Goal: Task Accomplishment & Management: Manage account settings

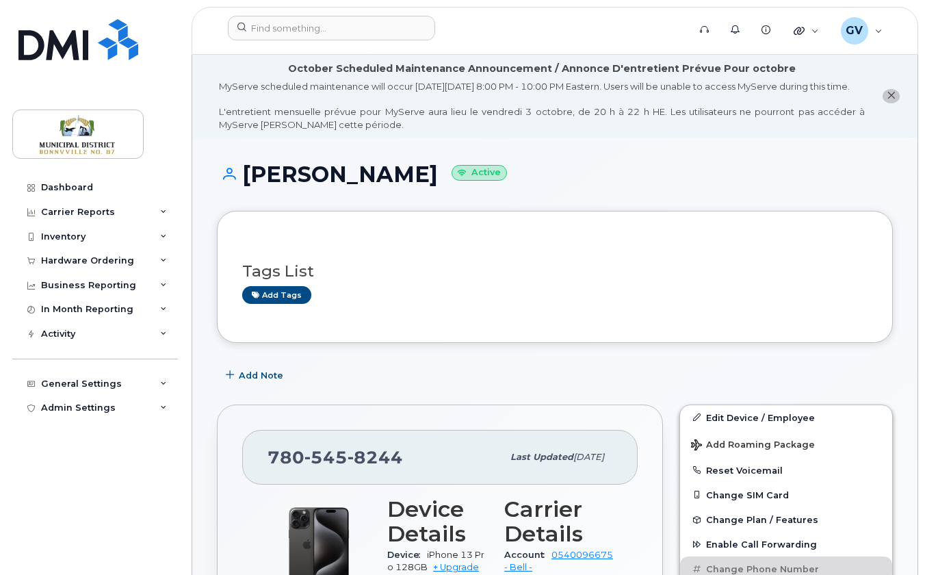
scroll to position [229, 0]
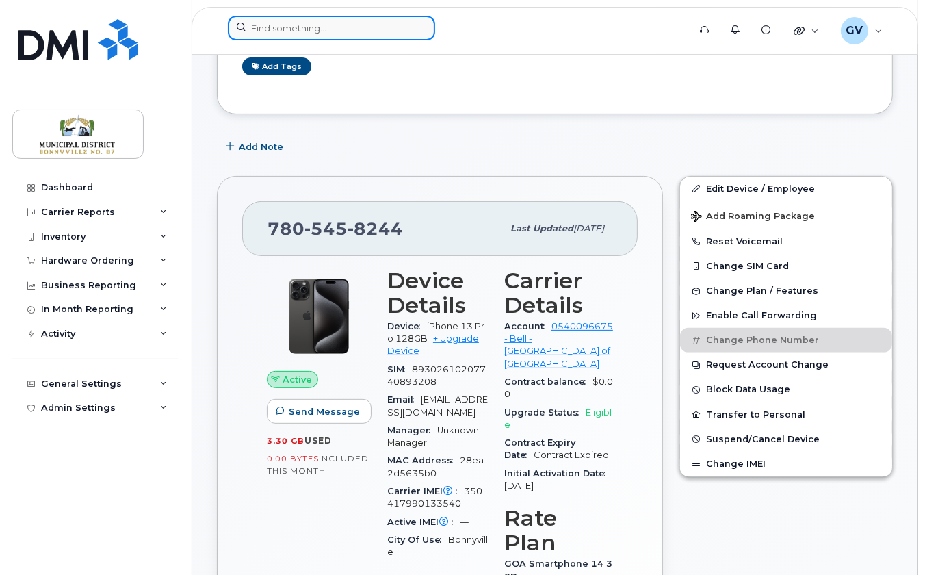
click at [312, 32] on input at bounding box center [331, 28] width 207 height 25
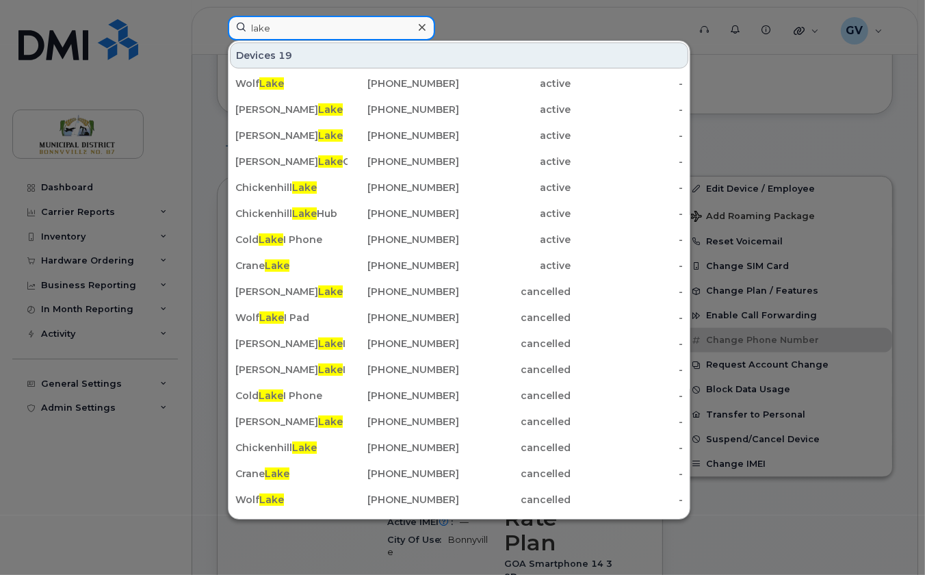
drag, startPoint x: 290, startPoint y: 27, endPoint x: 222, endPoint y: 27, distance: 67.1
click at [222, 27] on div "lake Devices 19 Wolf Lake 780-826-0556 active - Minnie Lake 780-573-6666 active…" at bounding box center [454, 31] width 474 height 30
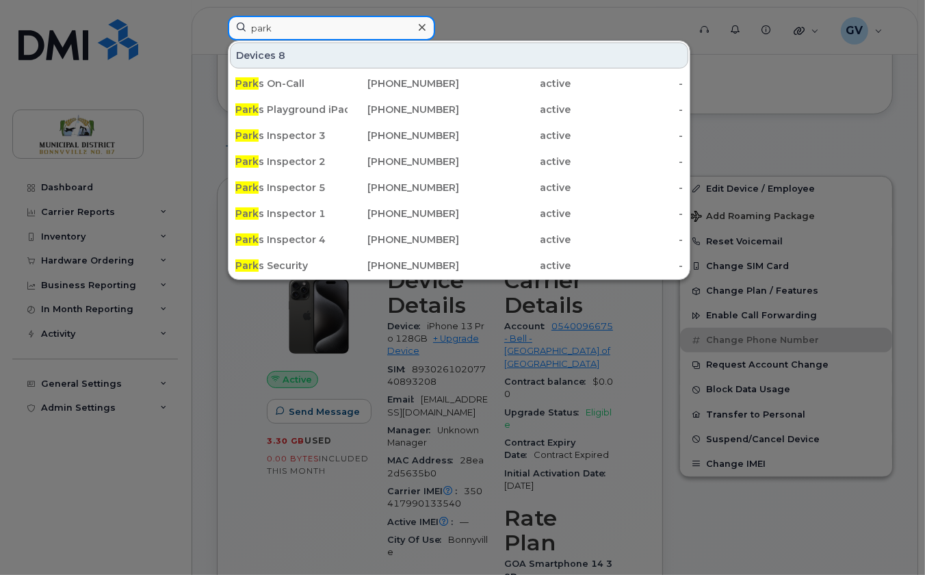
drag, startPoint x: 289, startPoint y: 29, endPoint x: 213, endPoint y: 27, distance: 76.0
click at [217, 27] on div "park Devices 8 Park s On-Call 780-545-4684 active - Park s Playground iPad 780-…" at bounding box center [454, 31] width 474 height 30
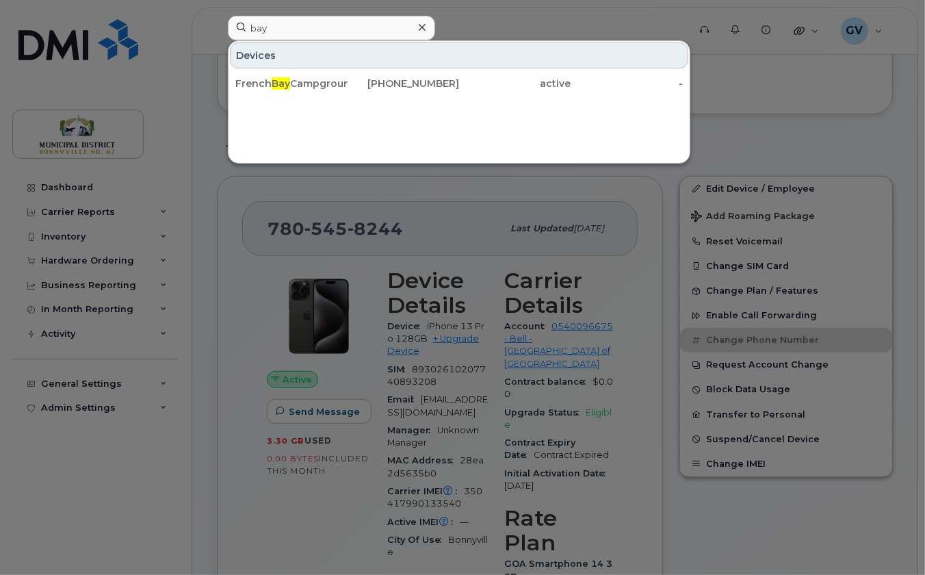
click at [437, 200] on div at bounding box center [462, 287] width 925 height 575
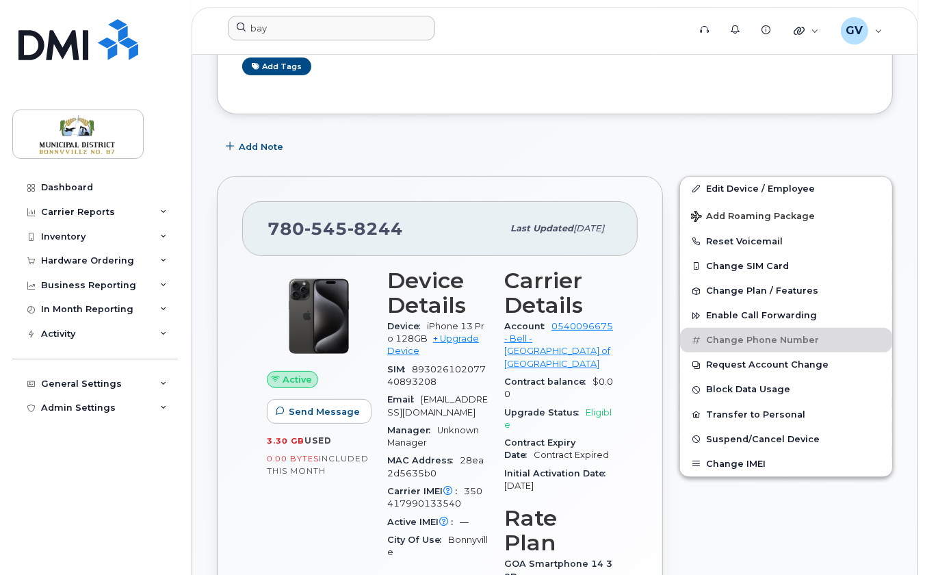
scroll to position [0, 0]
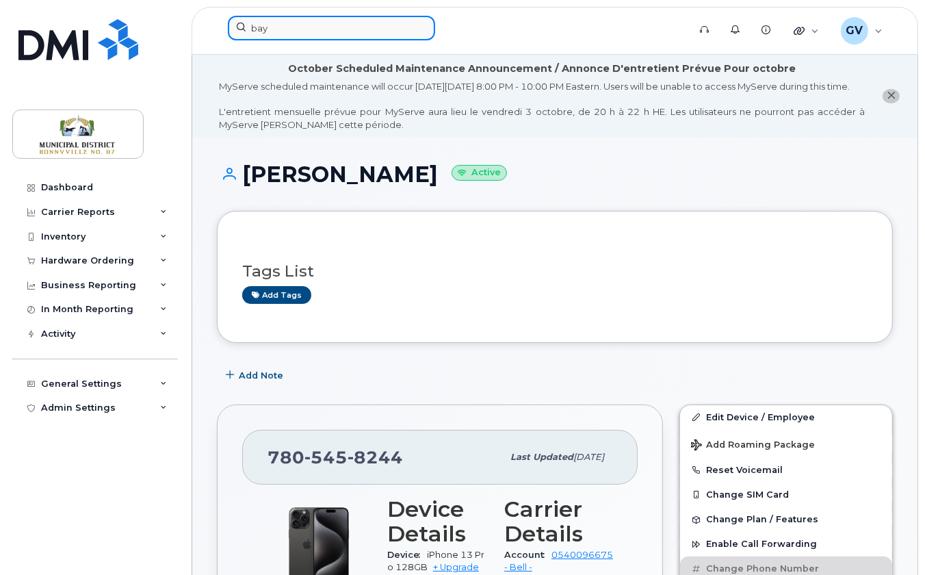
click at [352, 26] on input "bay" at bounding box center [331, 28] width 207 height 25
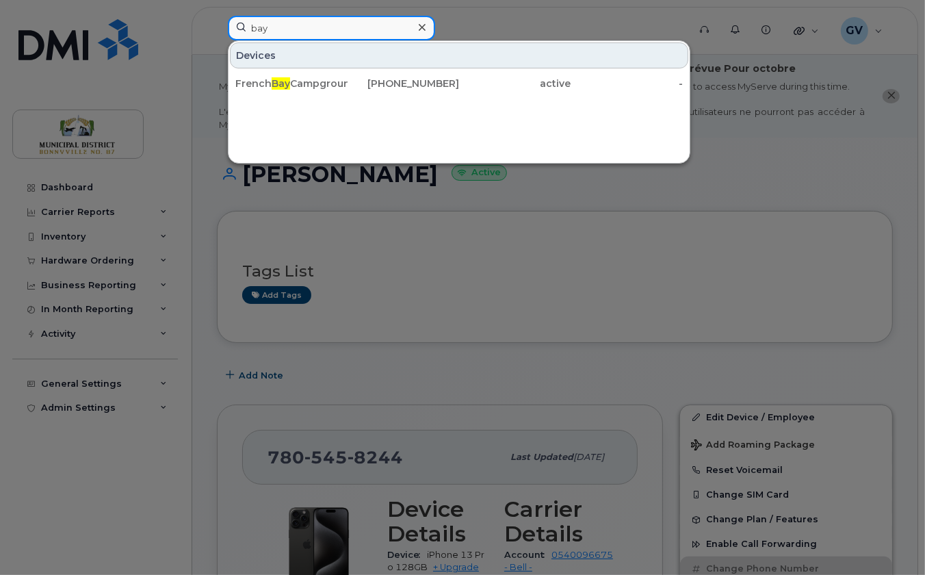
click at [352, 26] on input "bay" at bounding box center [331, 28] width 207 height 25
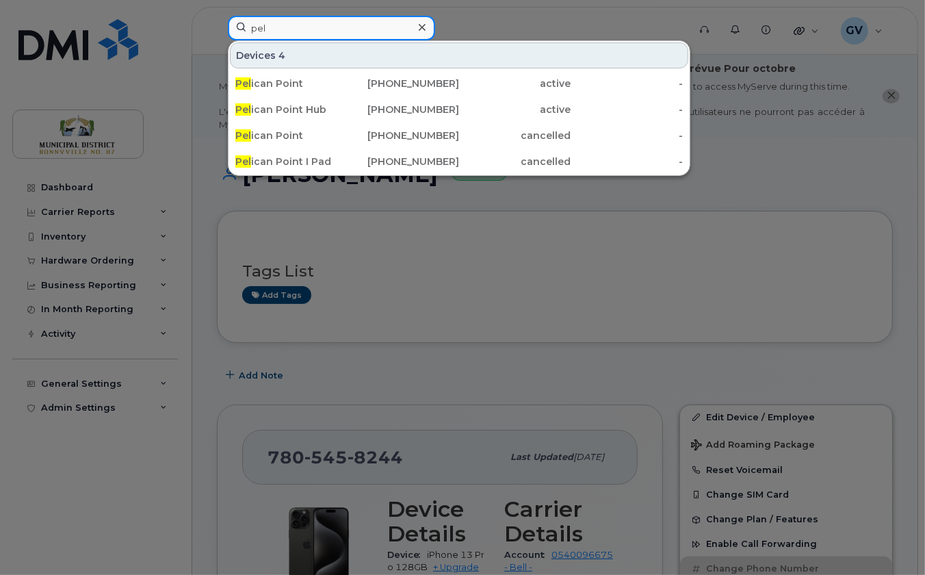
click at [335, 24] on input "pel" at bounding box center [331, 28] width 207 height 25
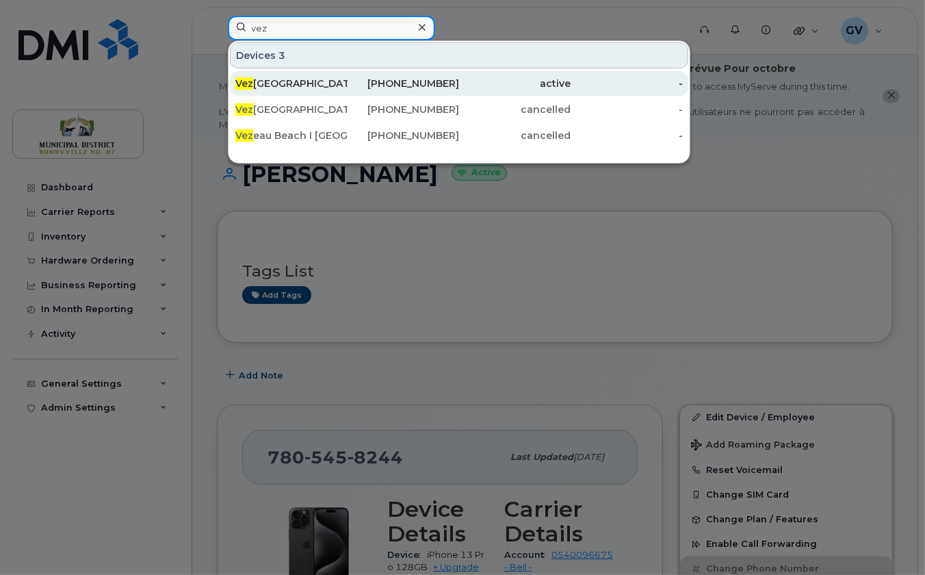
type input "vez"
click at [314, 78] on div "Vez eau Beach Campground" at bounding box center [291, 84] width 112 height 14
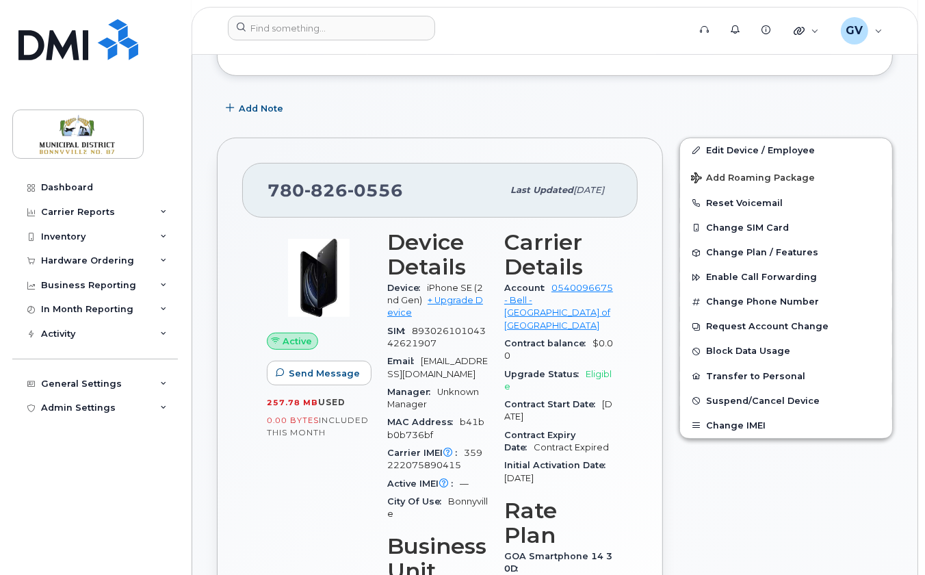
scroll to position [461, 0]
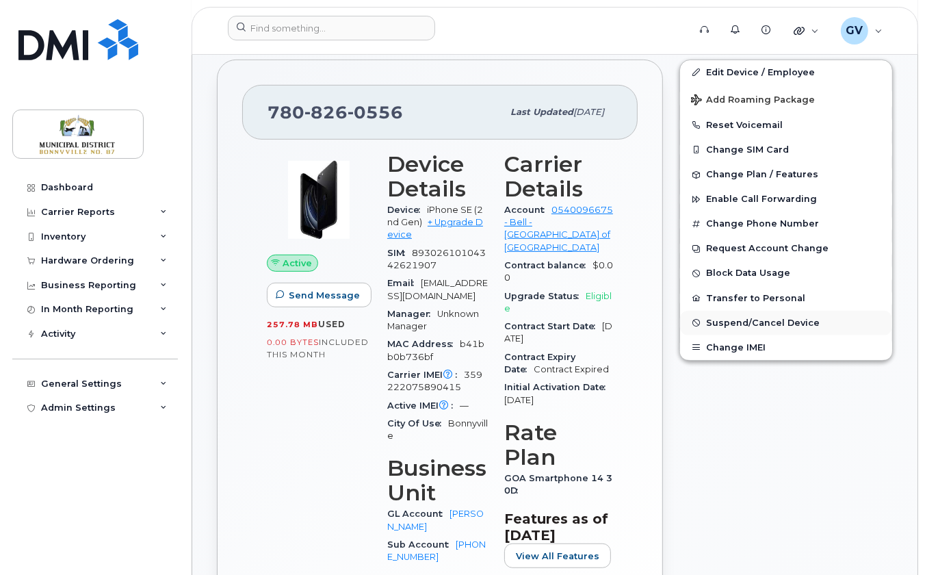
click at [740, 328] on span "Suspend/Cancel Device" at bounding box center [763, 323] width 114 height 10
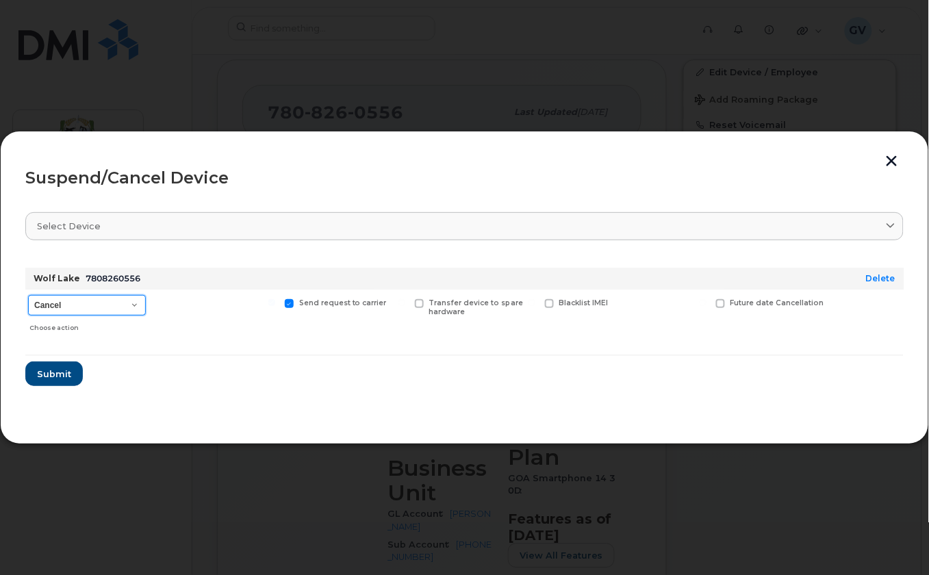
click at [107, 307] on select "Cancel Suspend - Extend Suspension Suspend - Reduced Rate Suspend - Full Rate S…" at bounding box center [87, 305] width 118 height 21
select select "[object Object]"
click at [28, 295] on select "Cancel Suspend - Extend Suspension Suspend - Reduced Rate Suspend - Full Rate S…" at bounding box center [87, 305] width 118 height 21
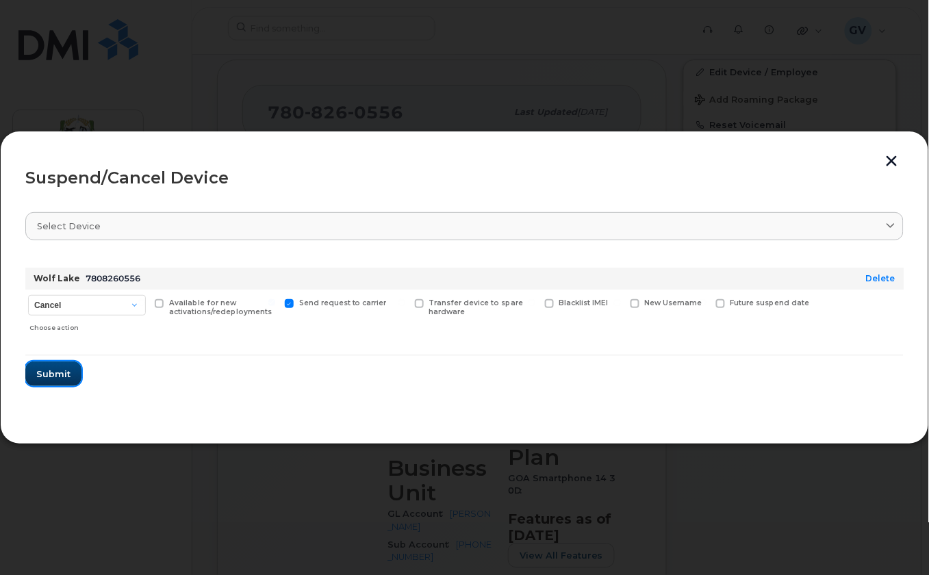
click at [64, 374] on span "Submit" at bounding box center [53, 374] width 34 height 13
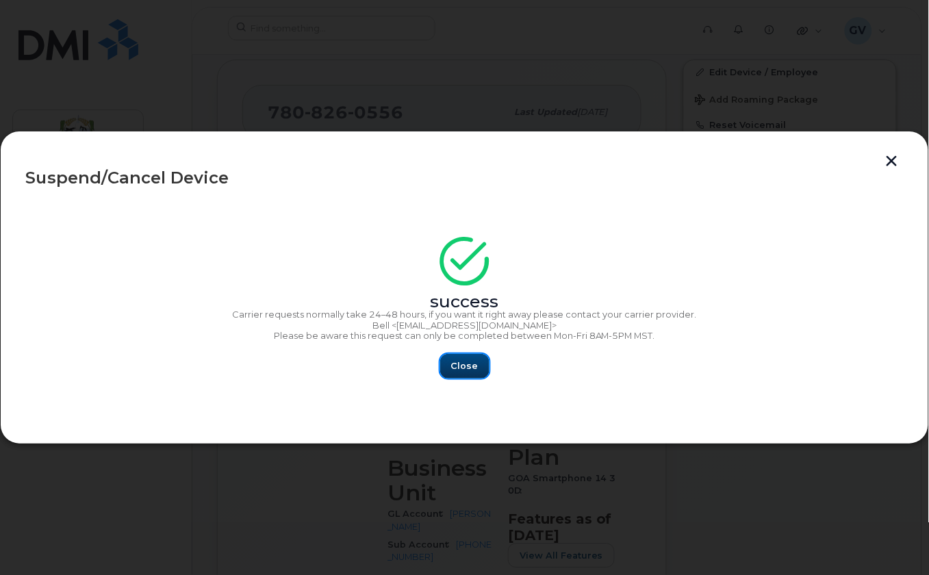
click at [476, 366] on span "Close" at bounding box center [464, 365] width 27 height 13
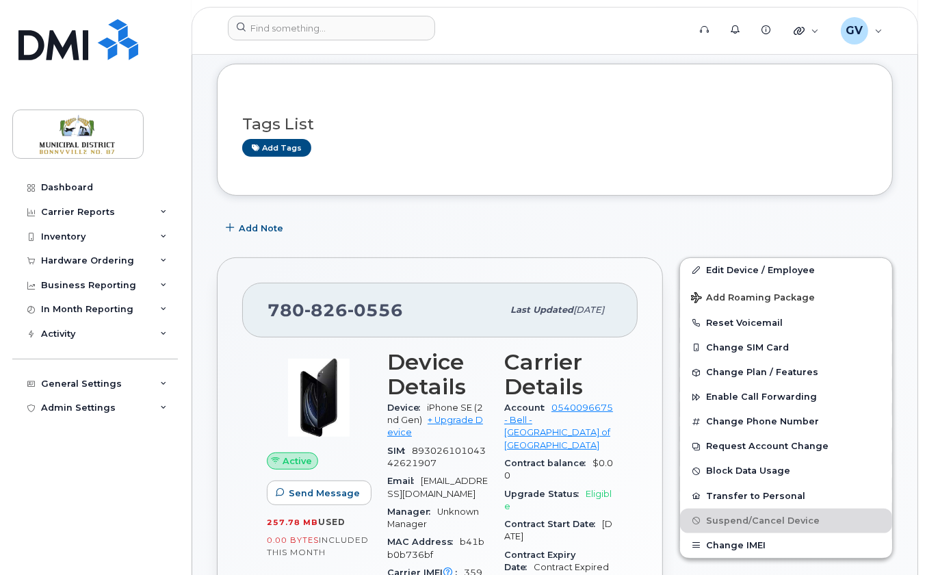
scroll to position [94, 0]
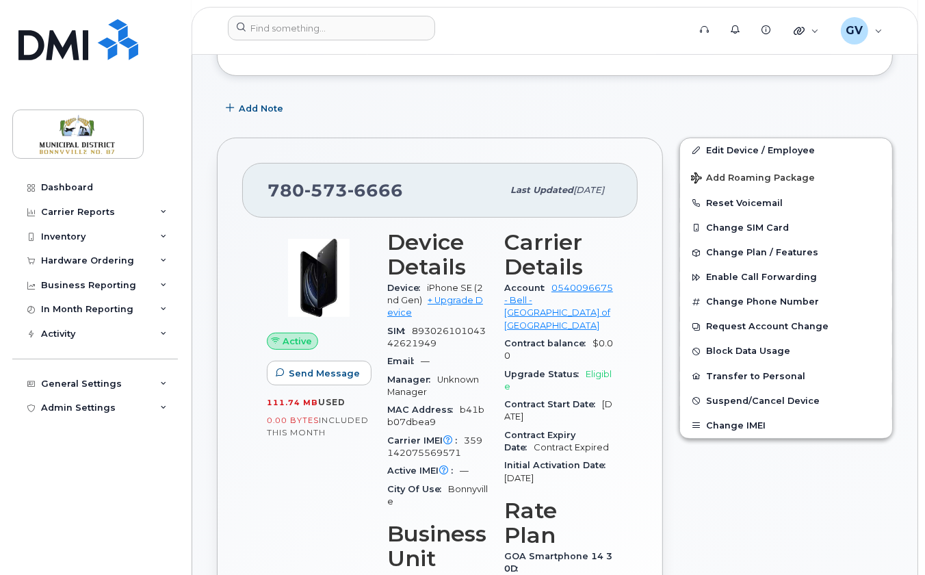
scroll to position [345, 0]
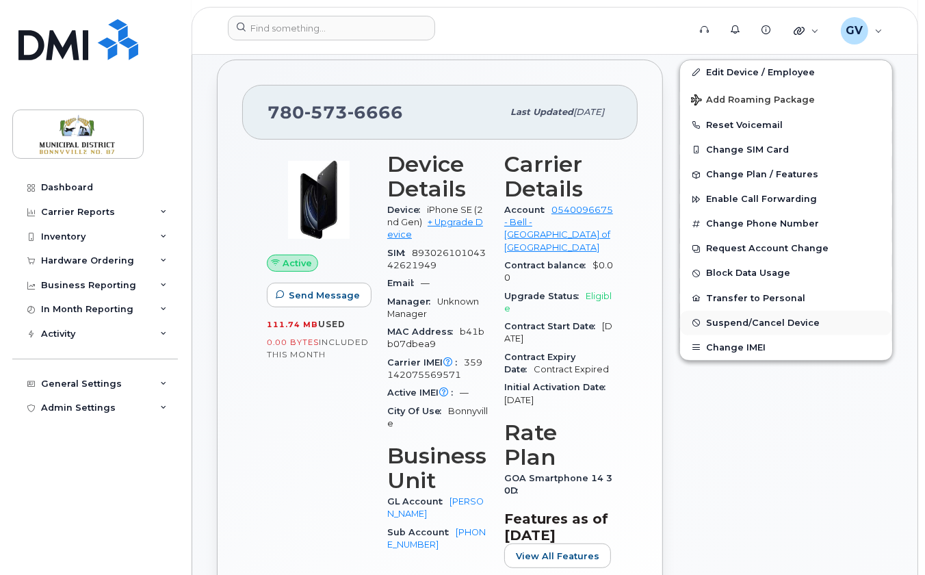
click at [752, 328] on span "Suspend/Cancel Device" at bounding box center [763, 323] width 114 height 10
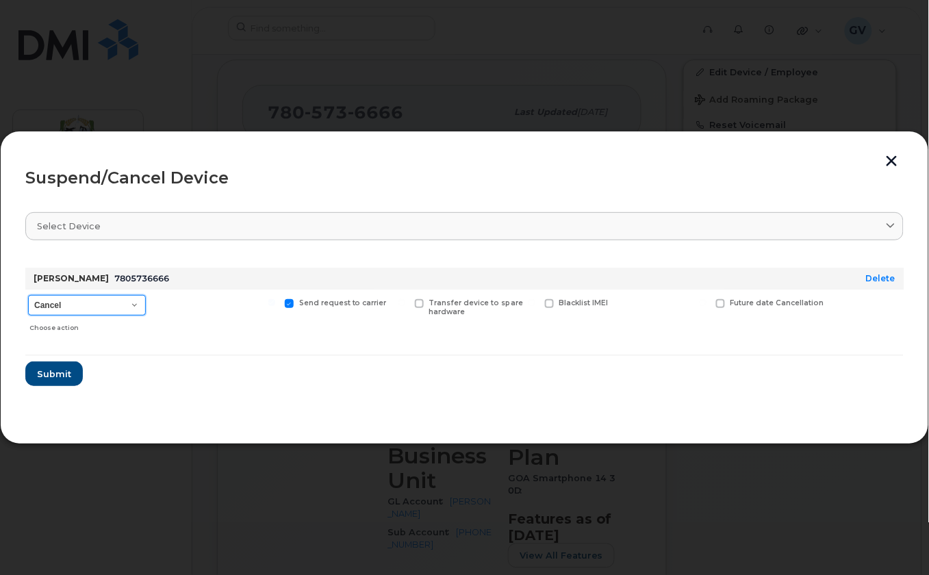
click at [135, 303] on select "Cancel Suspend - Extend Suspension Suspend - Reduced Rate Suspend - Full Rate S…" at bounding box center [87, 305] width 118 height 21
select select "[object Object]"
click at [28, 295] on select "Cancel Suspend - Extend Suspension Suspend - Reduced Rate Suspend - Full Rate S…" at bounding box center [87, 305] width 118 height 21
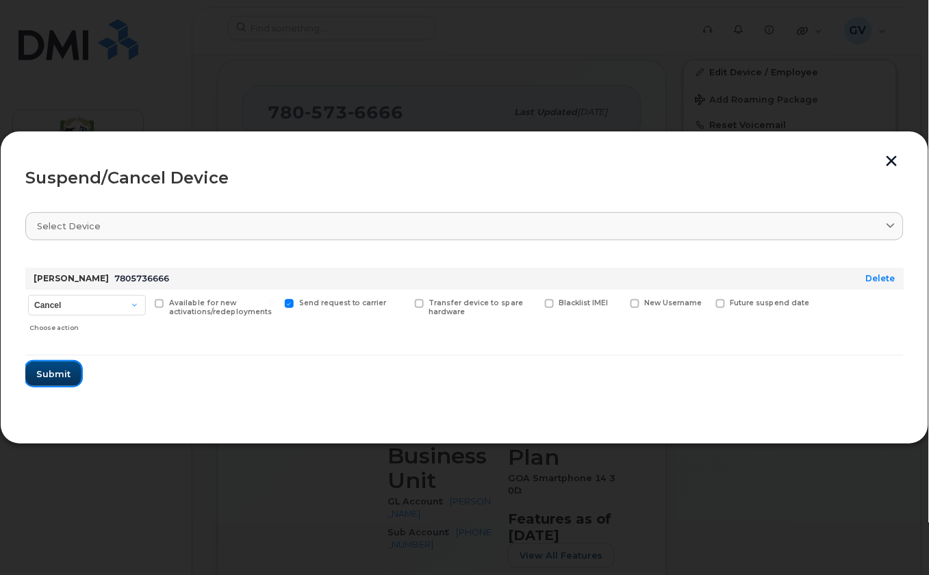
click at [50, 379] on span "Submit" at bounding box center [53, 374] width 34 height 13
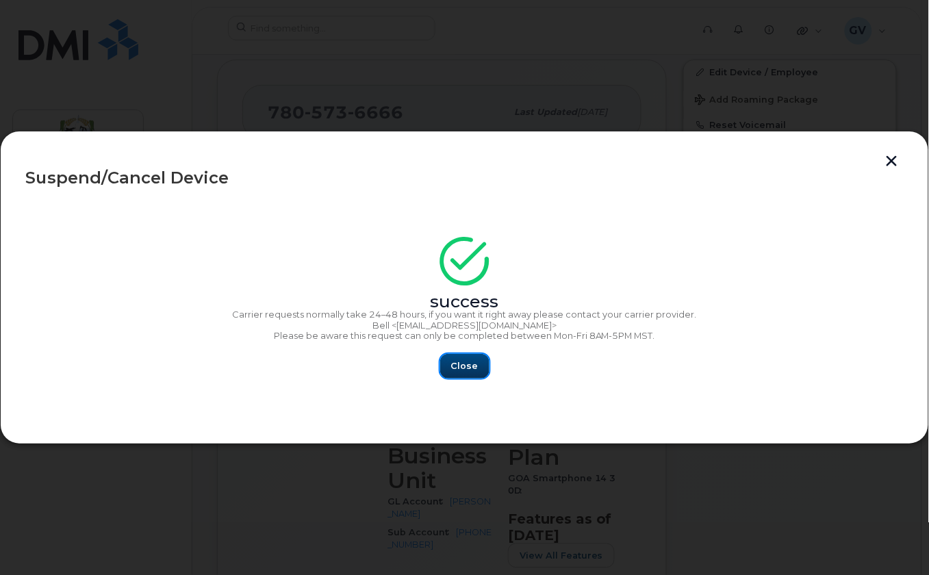
click at [453, 373] on button "Close" at bounding box center [464, 366] width 49 height 25
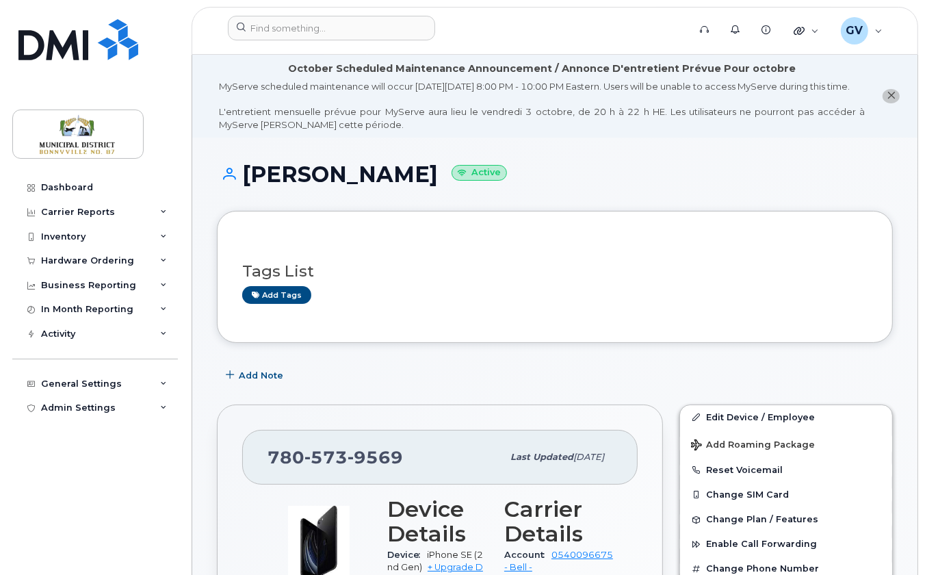
scroll to position [350, 0]
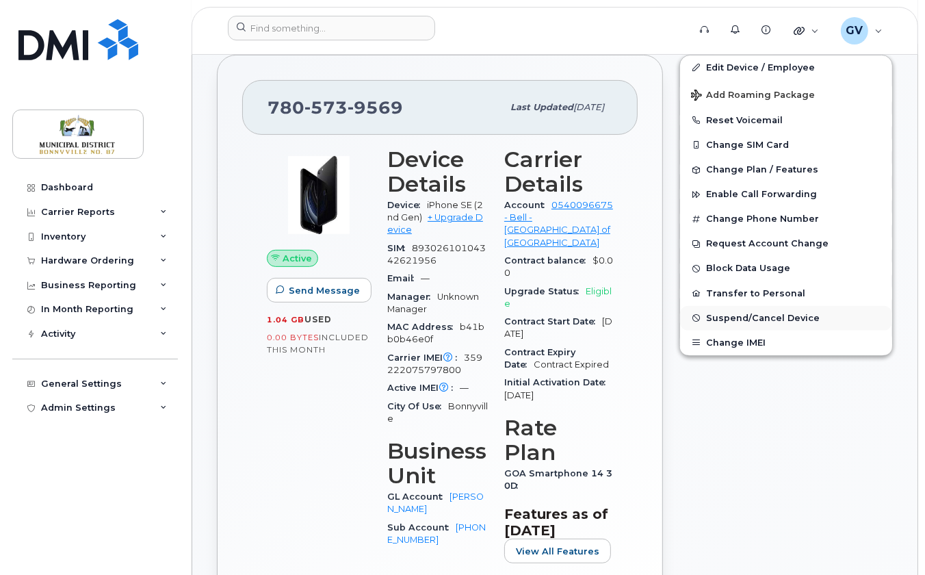
click at [745, 323] on span "Suspend/Cancel Device" at bounding box center [763, 318] width 114 height 10
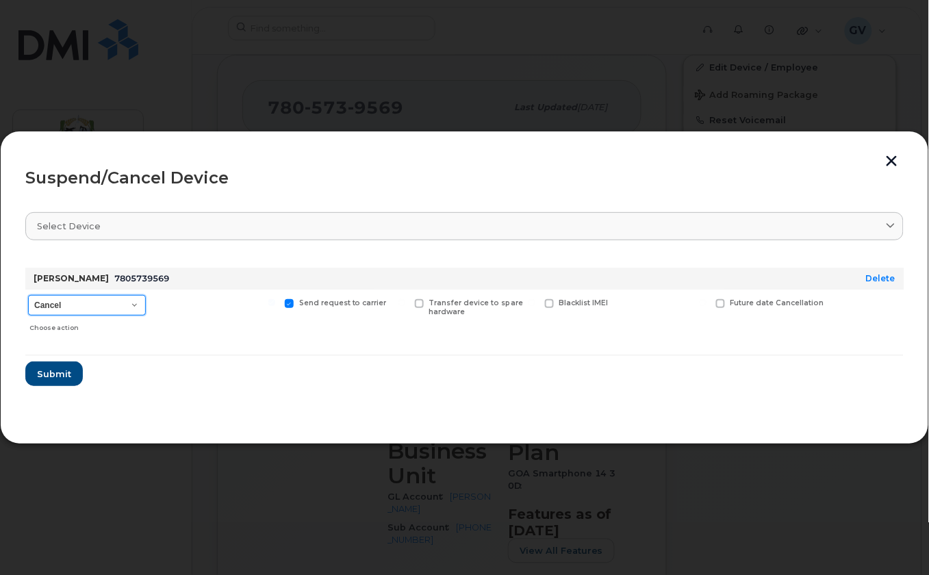
click at [128, 300] on select "Cancel Suspend - Extend Suspension Suspend - Reduced Rate Suspend - Full Rate S…" at bounding box center [87, 305] width 118 height 21
select select "[object Object]"
click at [28, 295] on select "Cancel Suspend - Extend Suspension Suspend - Reduced Rate Suspend - Full Rate S…" at bounding box center [87, 305] width 118 height 21
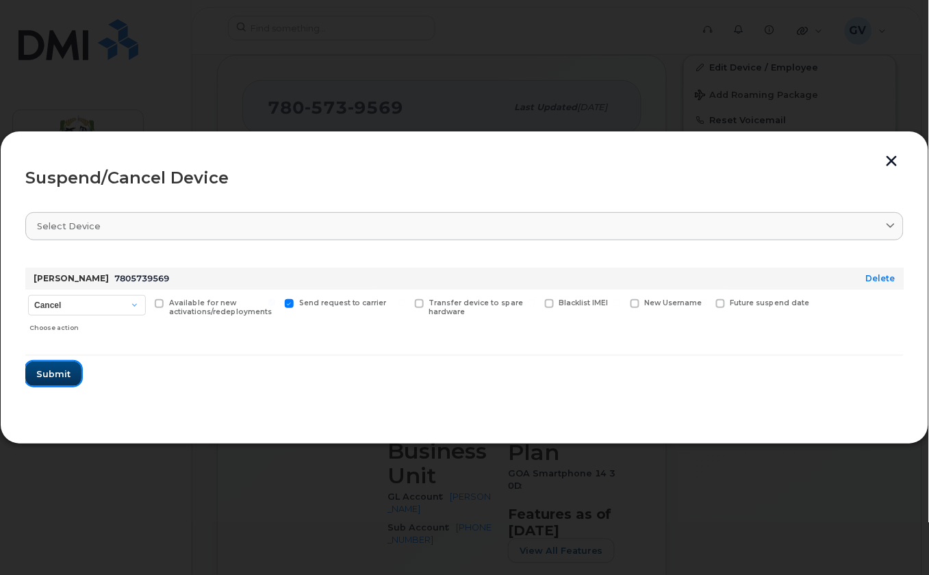
click at [64, 375] on span "Submit" at bounding box center [53, 374] width 34 height 13
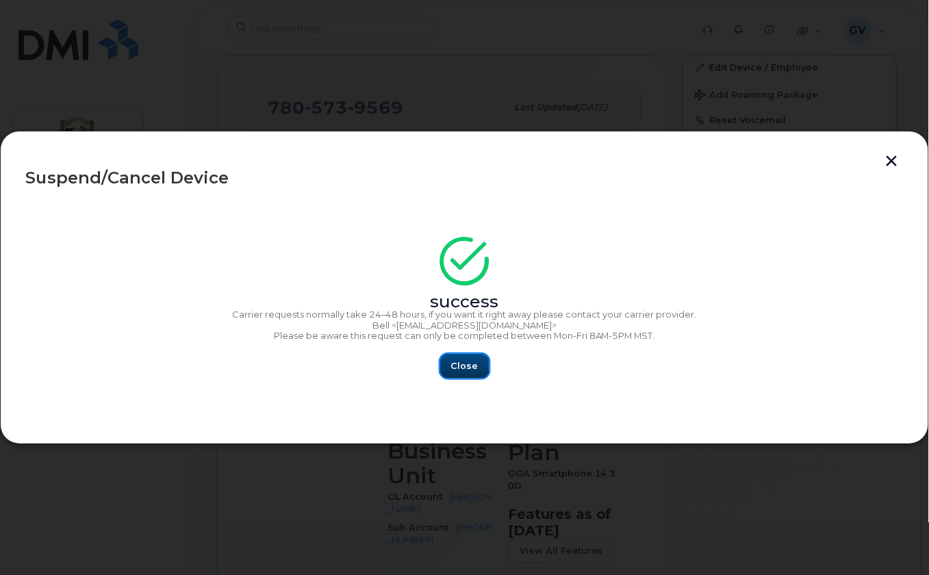
click at [480, 363] on button "Close" at bounding box center [464, 366] width 49 height 25
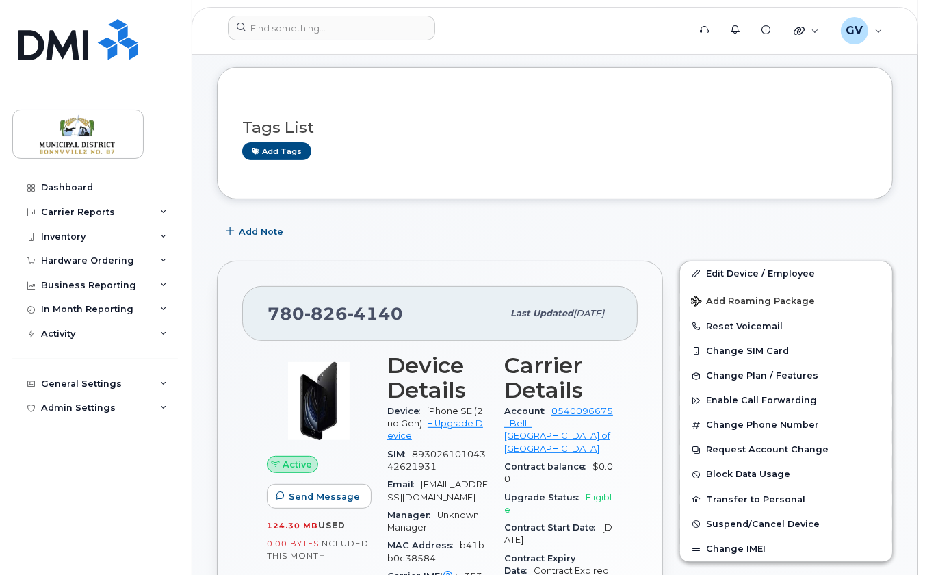
scroll to position [413, 0]
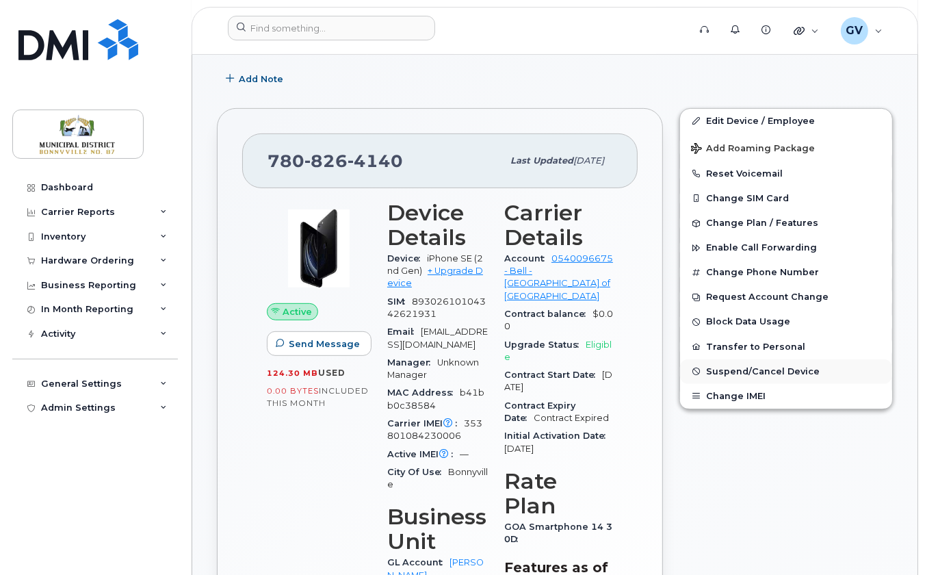
click at [731, 376] on span "Suspend/Cancel Device" at bounding box center [763, 371] width 114 height 10
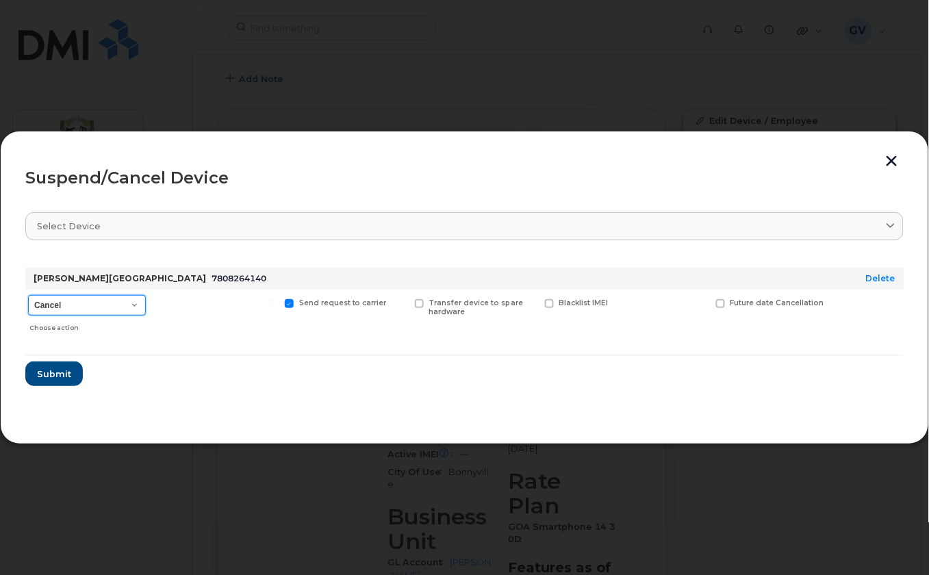
click at [115, 307] on select "Cancel Suspend - Extend Suspension Suspend - Reduced Rate Suspend - Full Rate S…" at bounding box center [87, 305] width 118 height 21
select select "[object Object]"
click at [28, 295] on select "Cancel Suspend - Extend Suspension Suspend - Reduced Rate Suspend - Full Rate S…" at bounding box center [87, 305] width 118 height 21
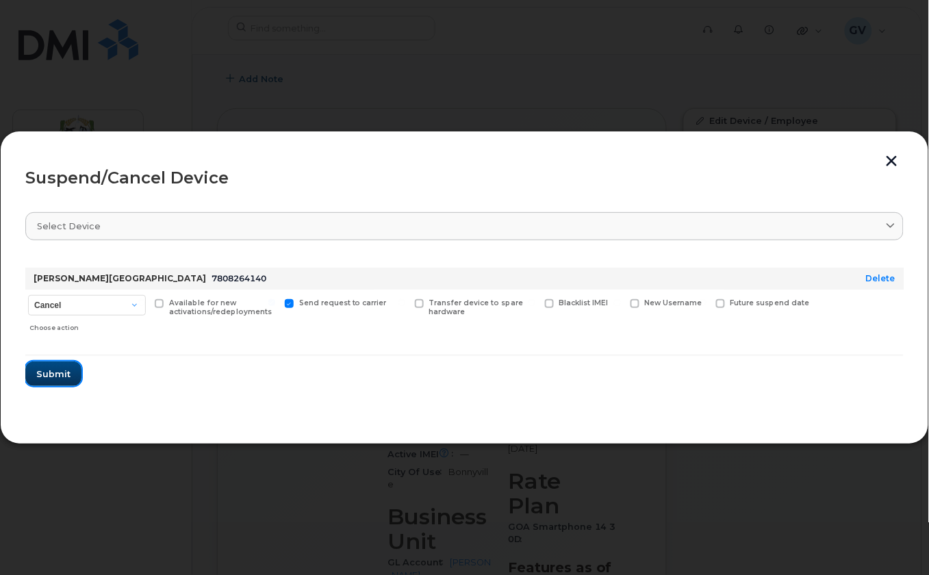
click at [62, 372] on span "Submit" at bounding box center [53, 374] width 34 height 13
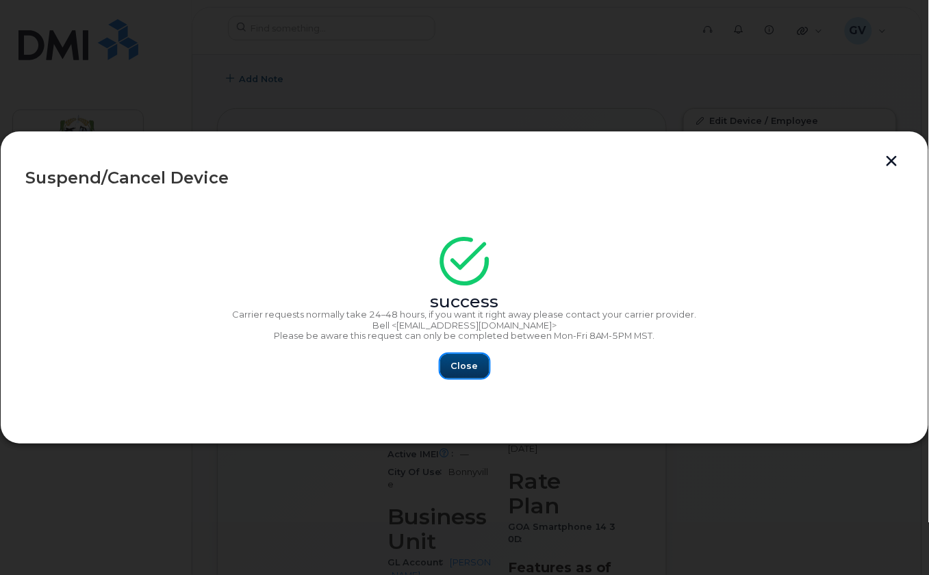
click at [463, 364] on span "Close" at bounding box center [464, 365] width 27 height 13
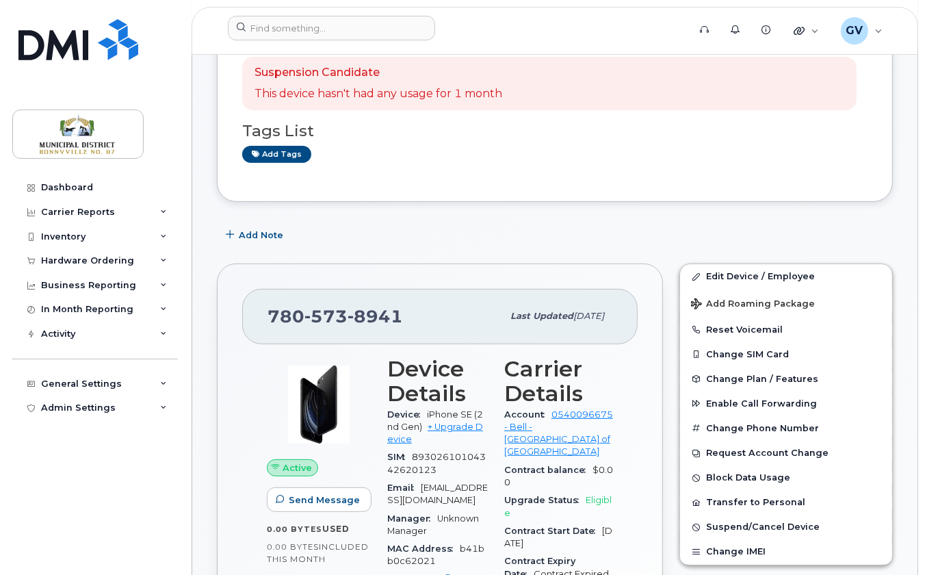
scroll to position [575, 0]
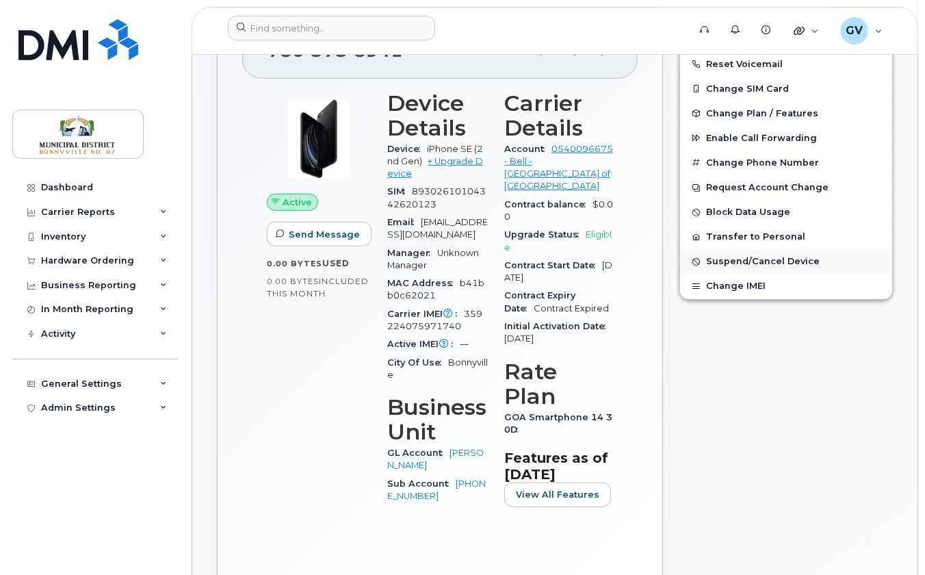
click at [756, 267] on span "Suspend/Cancel Device" at bounding box center [763, 262] width 114 height 10
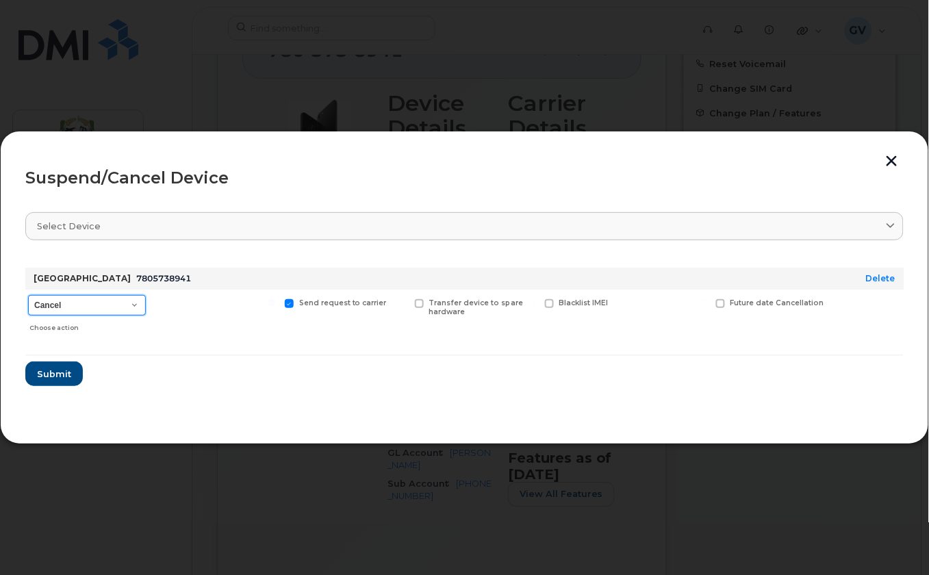
click at [118, 307] on select "Cancel Suspend - Extend Suspension Suspend - Reduced Rate Suspend - Full Rate S…" at bounding box center [87, 305] width 118 height 21
select select "[object Object]"
click at [28, 295] on select "Cancel Suspend - Extend Suspension Suspend - Reduced Rate Suspend - Full Rate S…" at bounding box center [87, 305] width 118 height 21
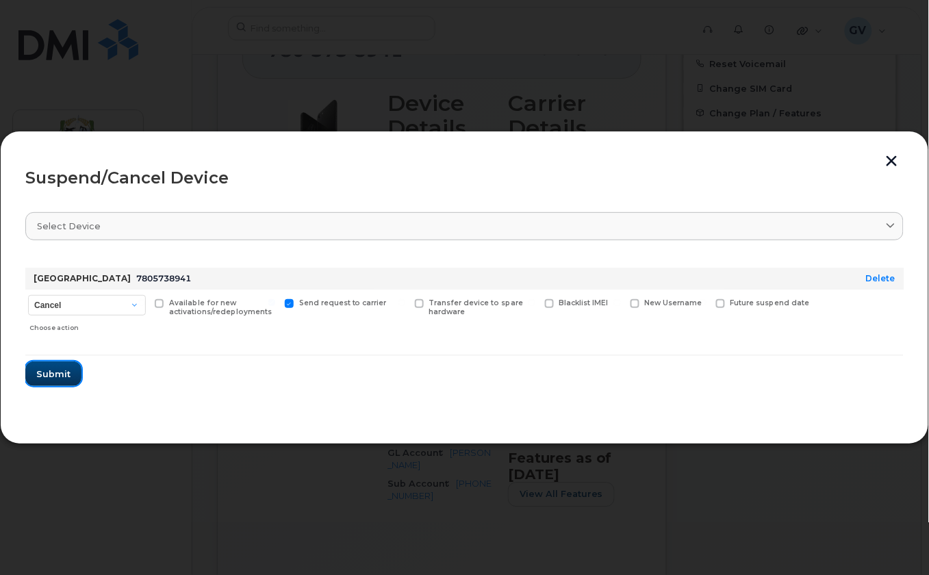
click at [61, 369] on span "Submit" at bounding box center [53, 374] width 34 height 13
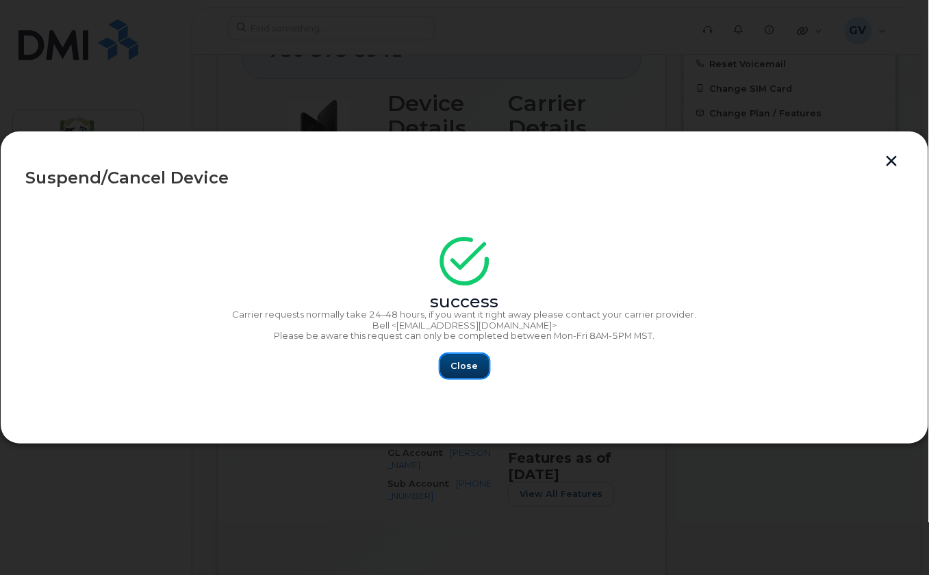
click at [476, 367] on span "Close" at bounding box center [464, 365] width 27 height 13
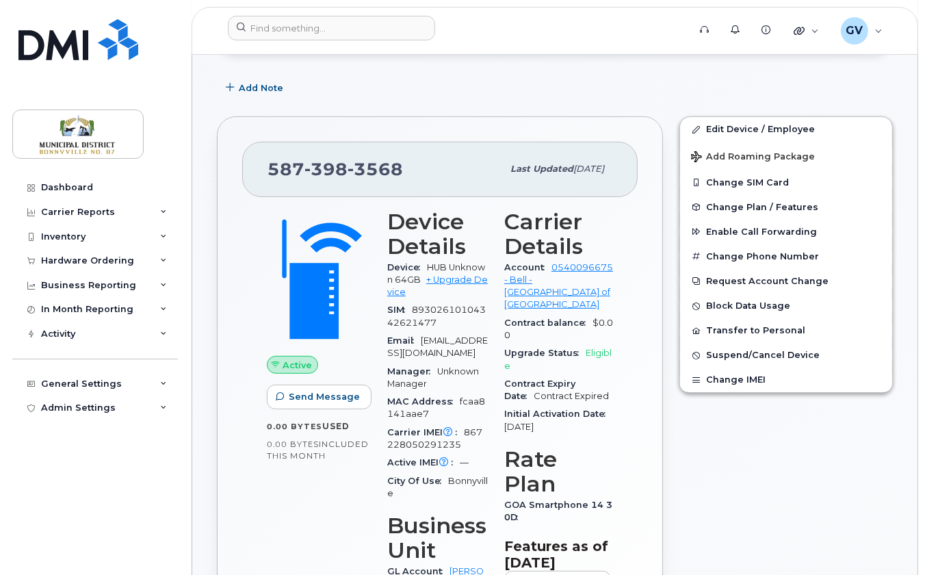
scroll to position [419, 0]
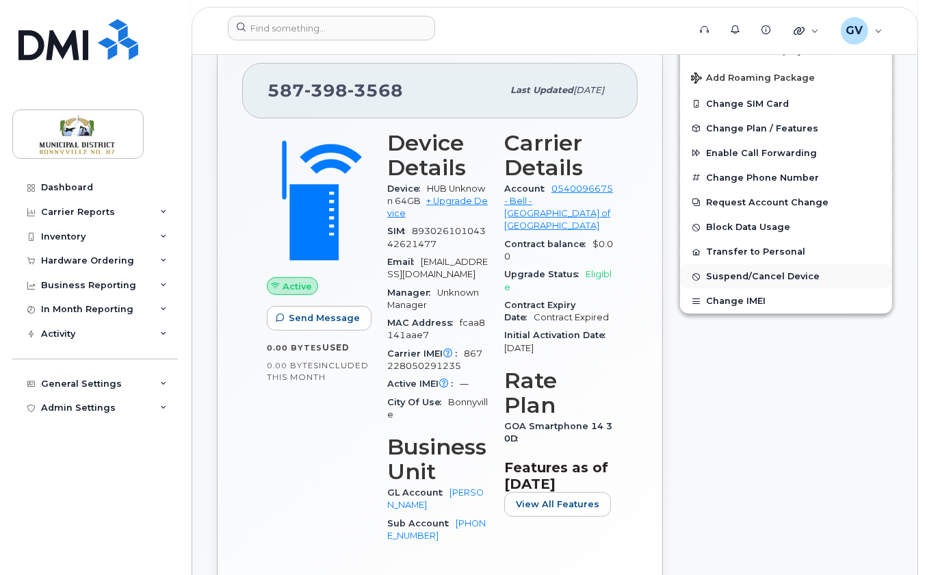
click at [754, 282] on span "Suspend/Cancel Device" at bounding box center [763, 277] width 114 height 10
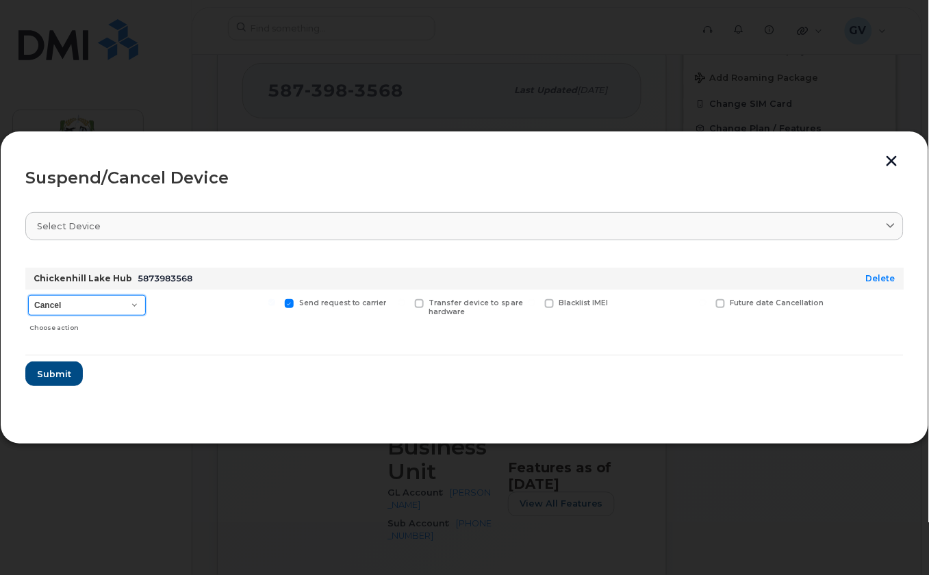
click at [136, 305] on select "Cancel Suspend - Extend Suspension Suspend - Reduced Rate Suspend - Full Rate S…" at bounding box center [87, 305] width 118 height 21
select select "[object Object]"
click at [28, 295] on select "Cancel Suspend - Extend Suspension Suspend - Reduced Rate Suspend - Full Rate S…" at bounding box center [87, 305] width 118 height 21
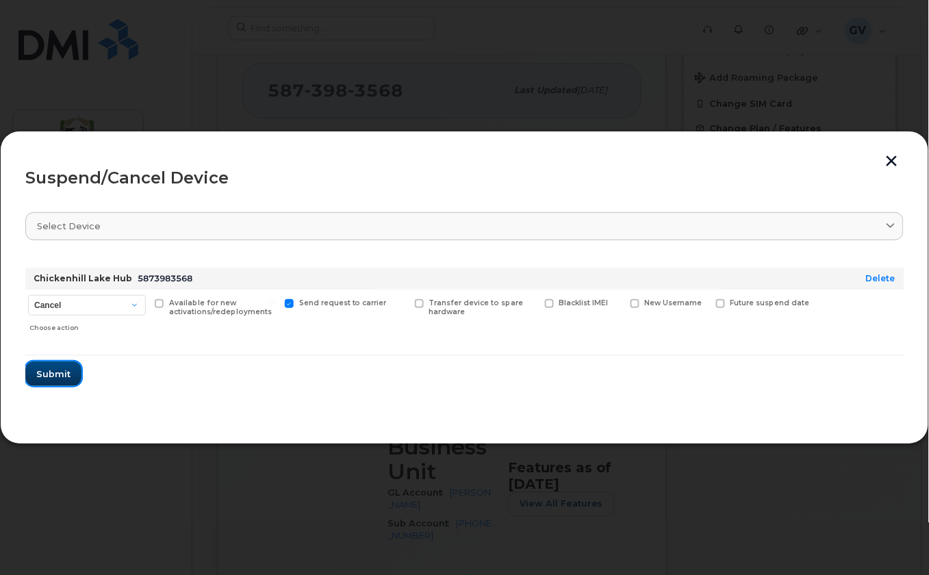
click at [56, 372] on span "Submit" at bounding box center [53, 374] width 34 height 13
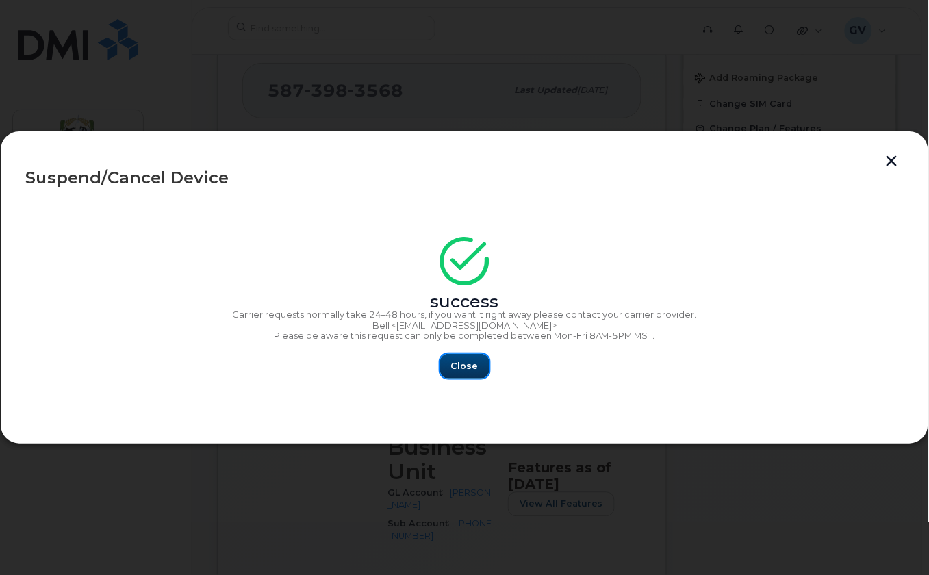
click at [478, 370] on button "Close" at bounding box center [464, 366] width 49 height 25
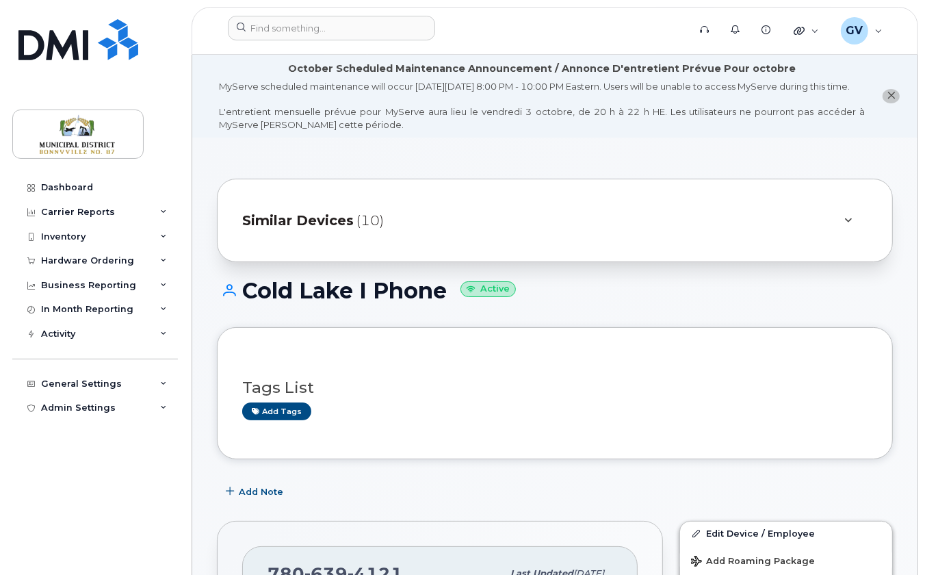
scroll to position [340, 0]
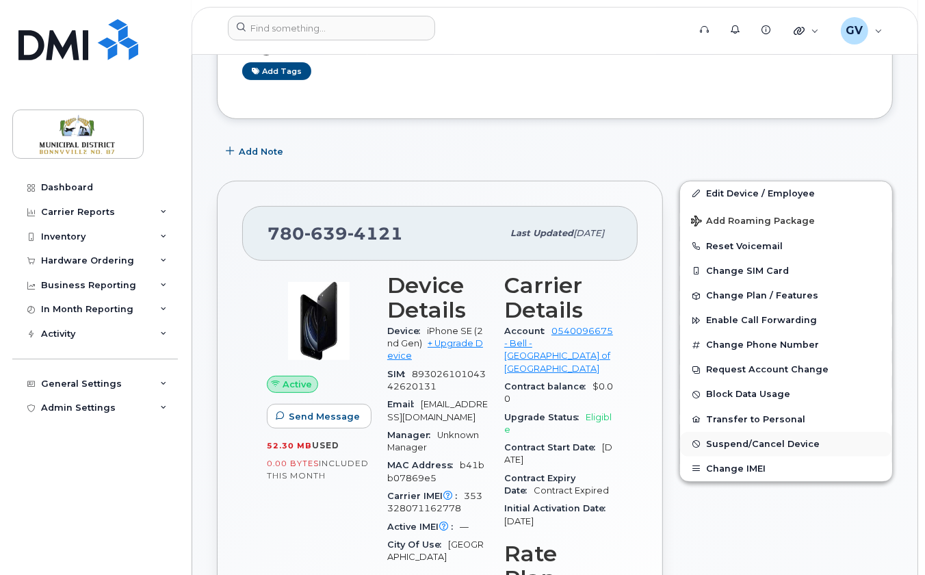
click at [741, 449] on span "Suspend/Cancel Device" at bounding box center [763, 444] width 114 height 10
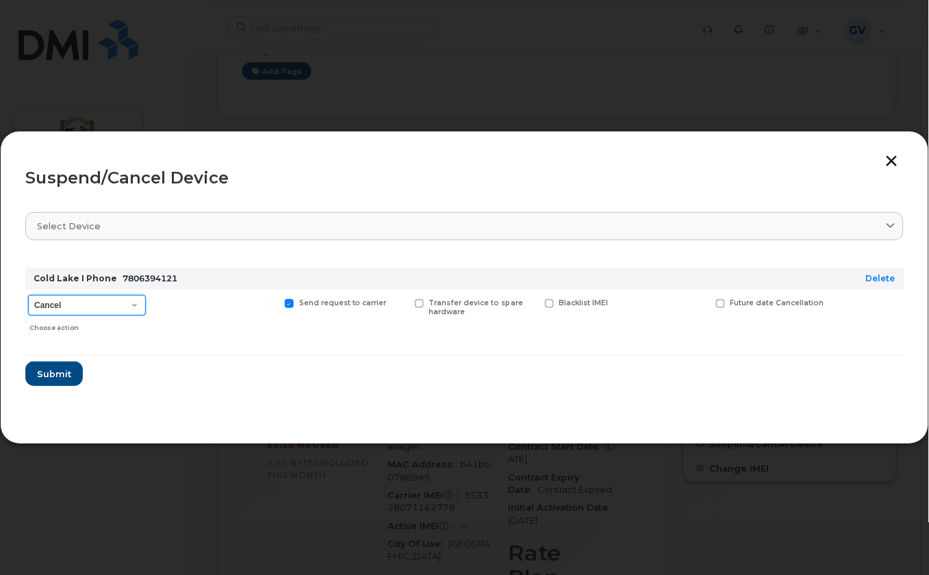
click at [123, 305] on select "Cancel Suspend - Extend Suspension Suspend - Reduced Rate Suspend - Full Rate S…" at bounding box center [87, 305] width 118 height 21
select select "[object Object]"
click at [28, 295] on select "Cancel Suspend - Extend Suspension Suspend - Reduced Rate Suspend - Full Rate S…" at bounding box center [87, 305] width 118 height 21
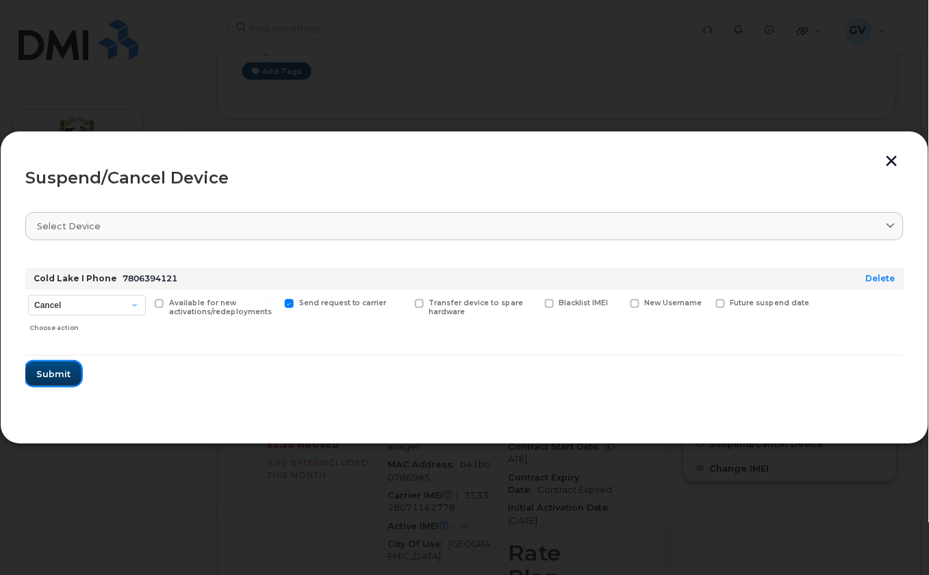
click at [67, 373] on span "Submit" at bounding box center [53, 374] width 34 height 13
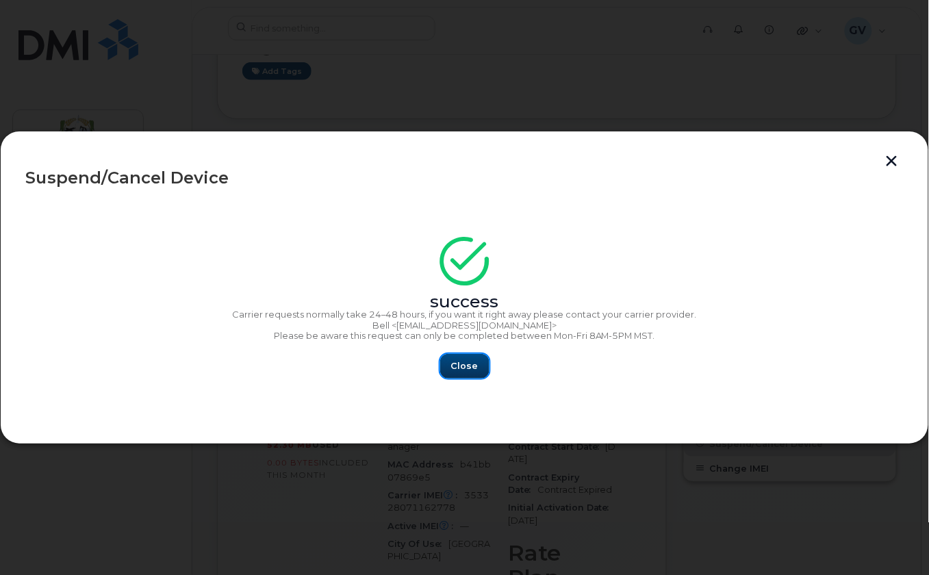
click at [470, 370] on span "Close" at bounding box center [464, 365] width 27 height 13
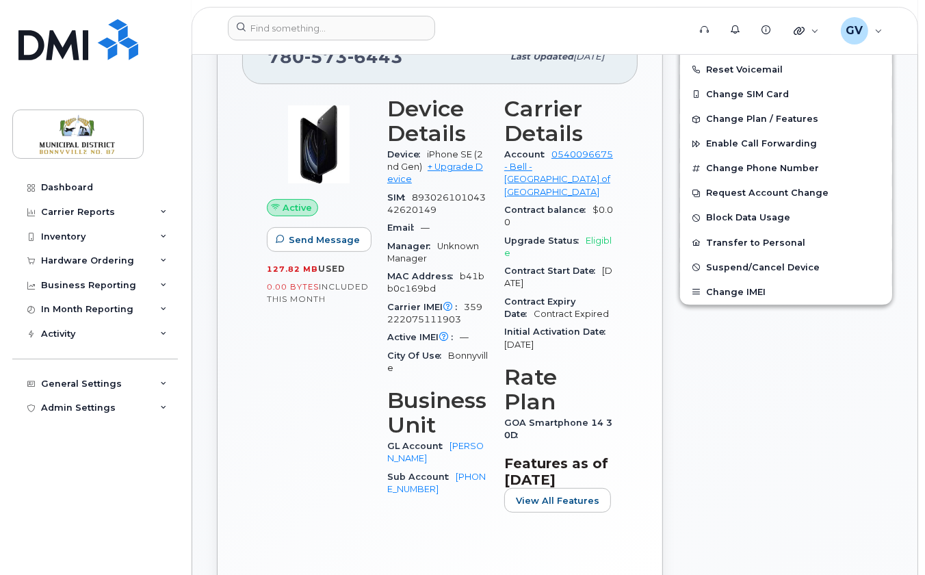
scroll to position [479, 0]
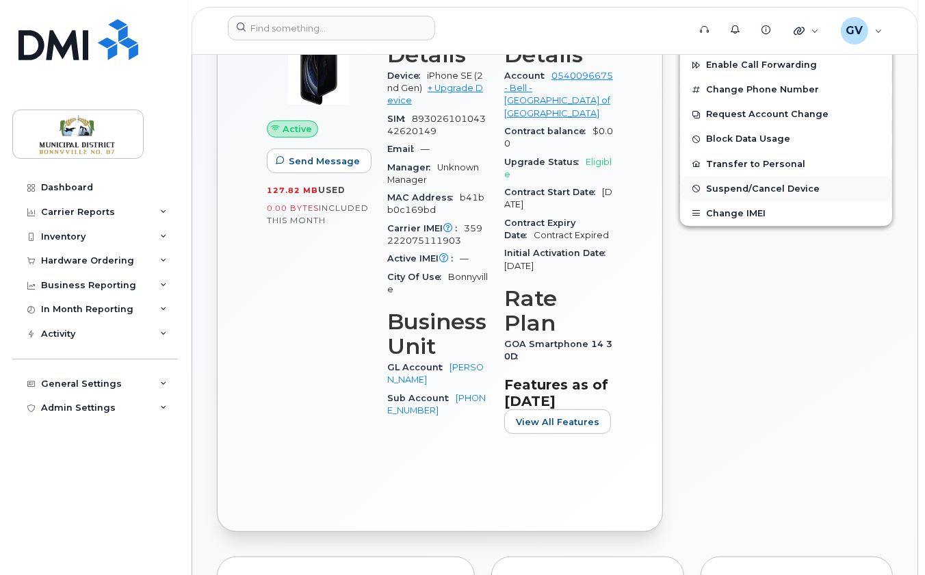
click at [737, 194] on span "Suspend/Cancel Device" at bounding box center [763, 188] width 114 height 10
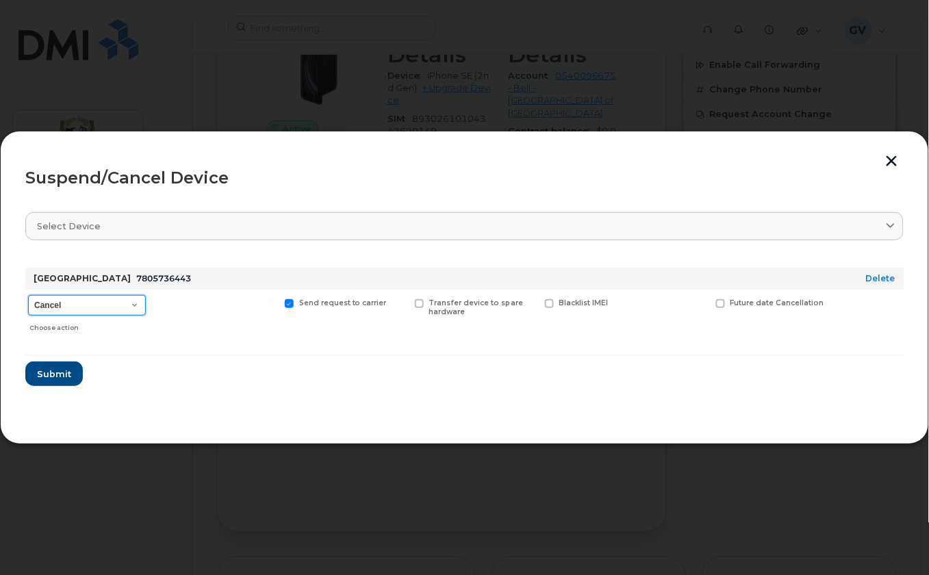
click at [120, 298] on select "Cancel Suspend - Extend Suspension Suspend - Reduced Rate Suspend - Full Rate S…" at bounding box center [87, 305] width 118 height 21
select select "[object Object]"
click at [28, 295] on select "Cancel Suspend - Extend Suspension Suspend - Reduced Rate Suspend - Full Rate S…" at bounding box center [87, 305] width 118 height 21
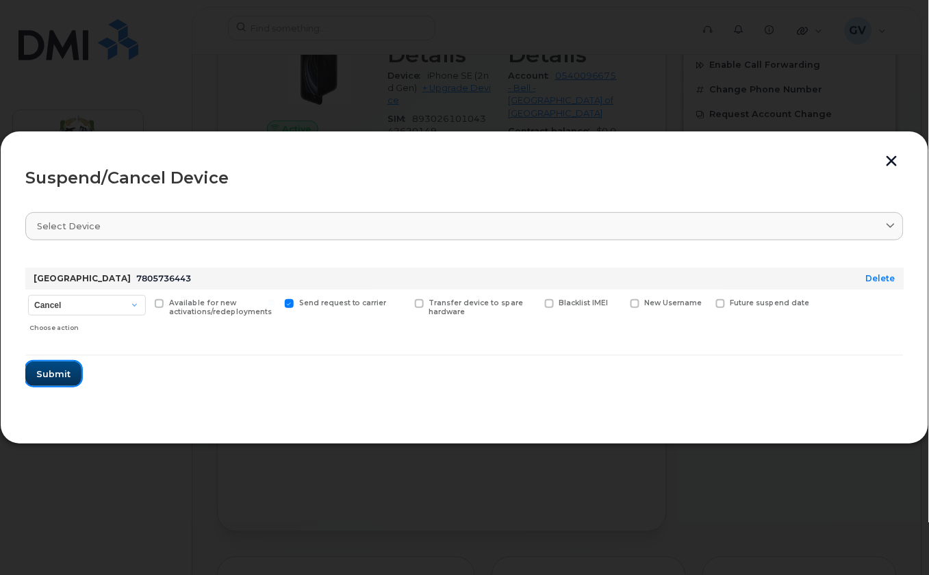
click at [61, 379] on span "Submit" at bounding box center [53, 374] width 34 height 13
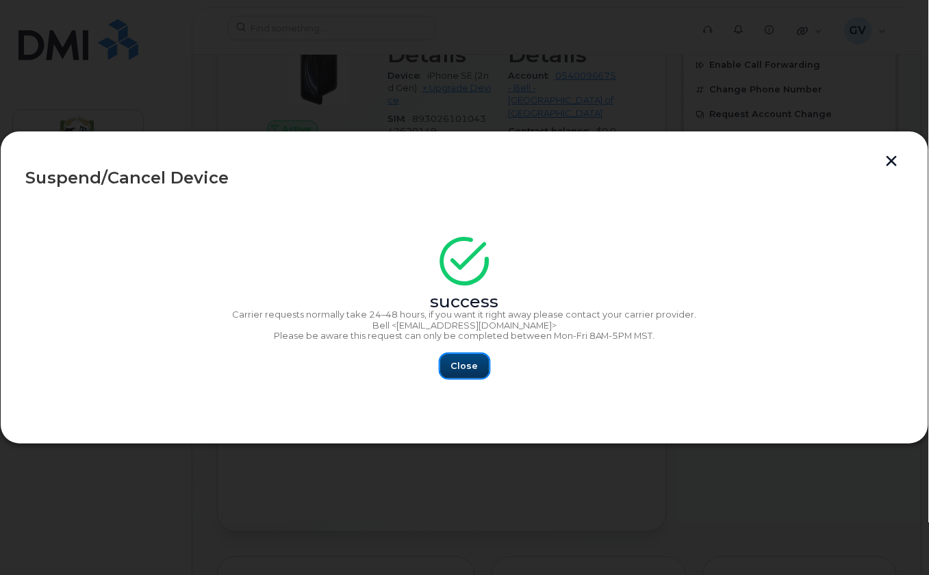
click at [485, 370] on button "Close" at bounding box center [464, 366] width 49 height 25
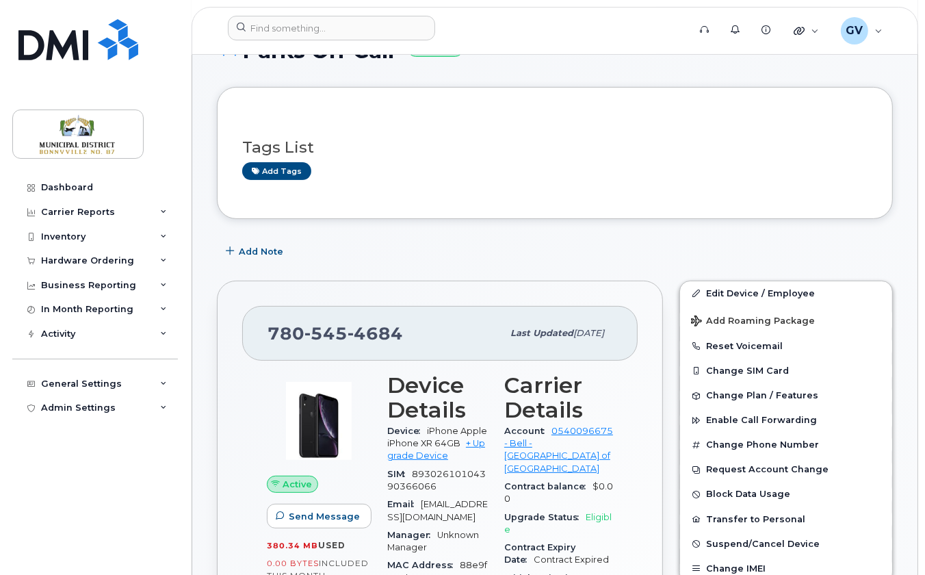
scroll to position [396, 0]
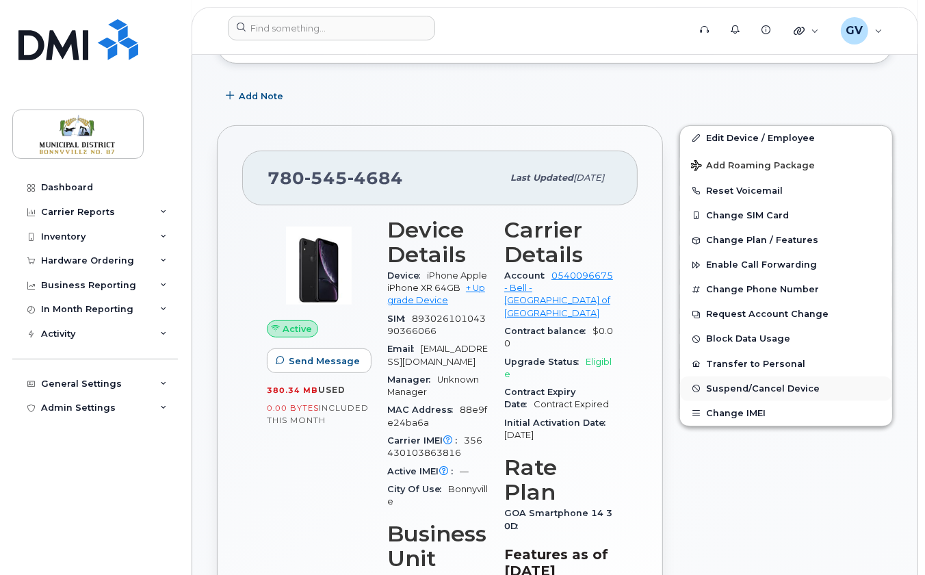
click at [743, 394] on span "Suspend/Cancel Device" at bounding box center [763, 388] width 114 height 10
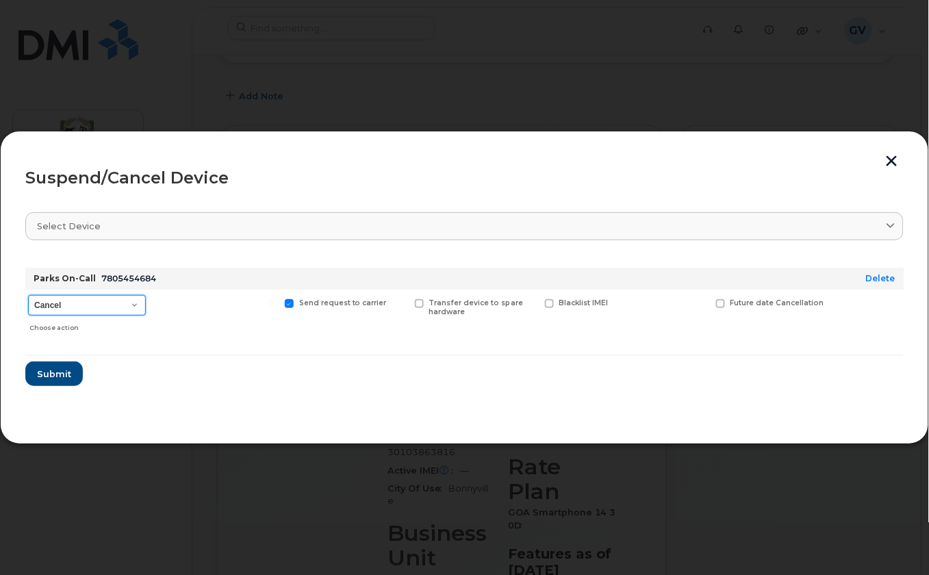
click at [132, 307] on select "Cancel Suspend - Extend Suspension Suspend - Reduced Rate Suspend - Full Rate S…" at bounding box center [87, 305] width 118 height 21
select select "[object Object]"
click at [28, 295] on select "Cancel Suspend - Extend Suspension Suspend - Reduced Rate Suspend - Full Rate S…" at bounding box center [87, 305] width 118 height 21
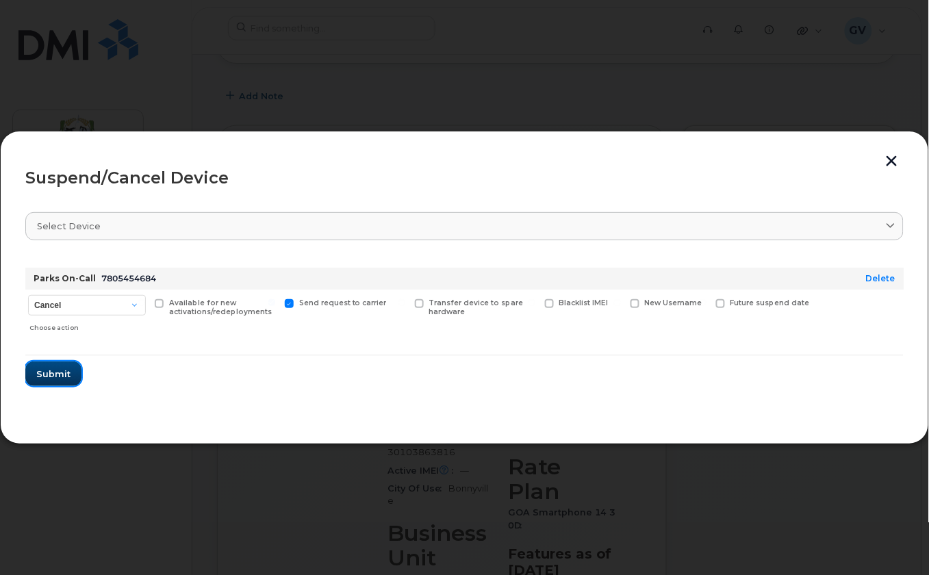
click at [61, 374] on span "Submit" at bounding box center [53, 374] width 34 height 13
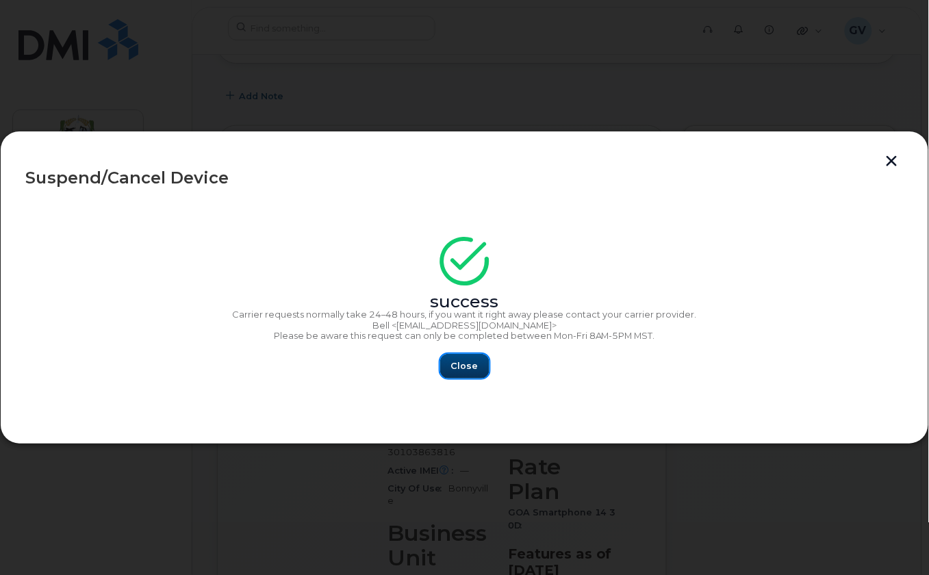
click at [468, 359] on span "Close" at bounding box center [464, 365] width 27 height 13
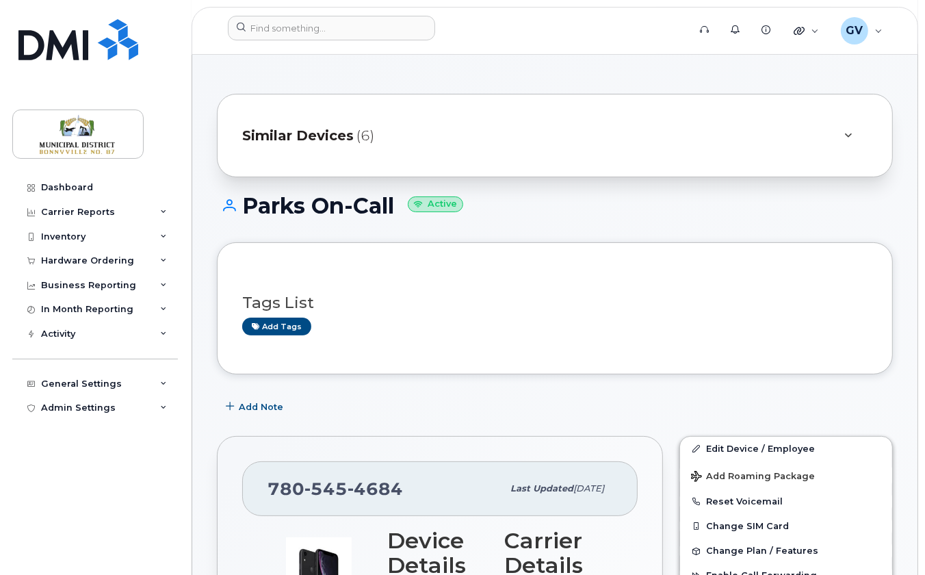
scroll to position [7, 0]
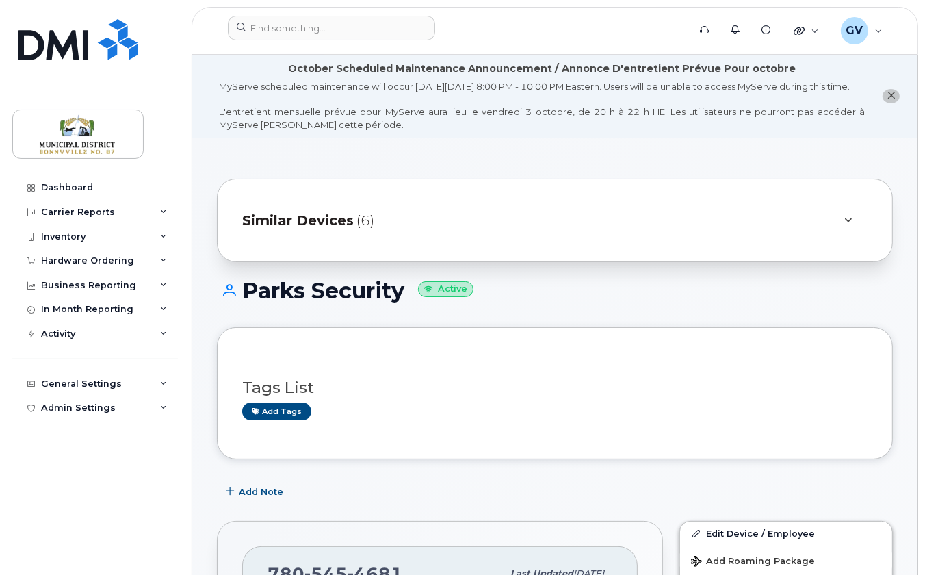
scroll to position [337, 0]
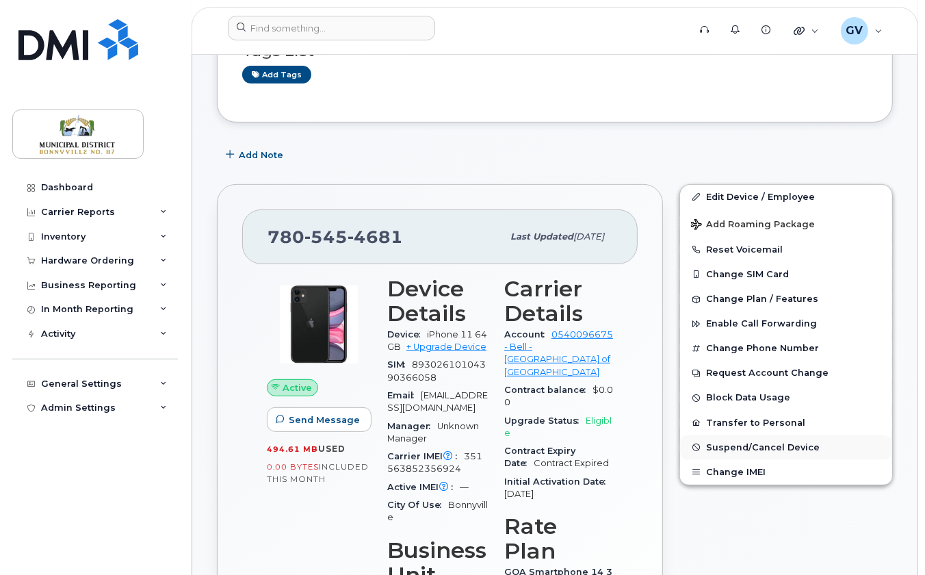
click at [751, 452] on span "Suspend/Cancel Device" at bounding box center [763, 447] width 114 height 10
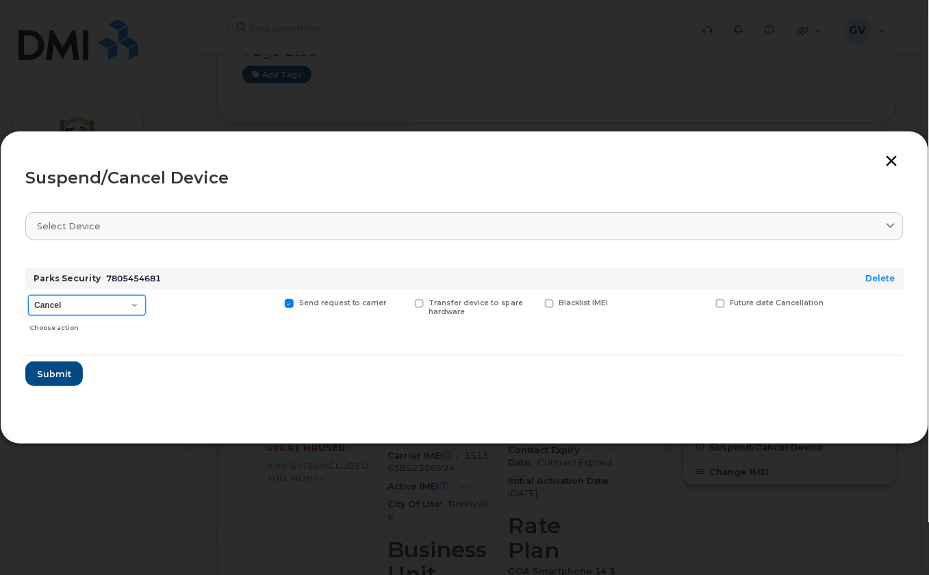
click at [129, 307] on select "Cancel Suspend - Extend Suspension Suspend - Reduced Rate Suspend - Full Rate S…" at bounding box center [87, 305] width 118 height 21
select select "[object Object]"
click at [28, 295] on select "Cancel Suspend - Extend Suspension Suspend - Reduced Rate Suspend - Full Rate S…" at bounding box center [87, 305] width 118 height 21
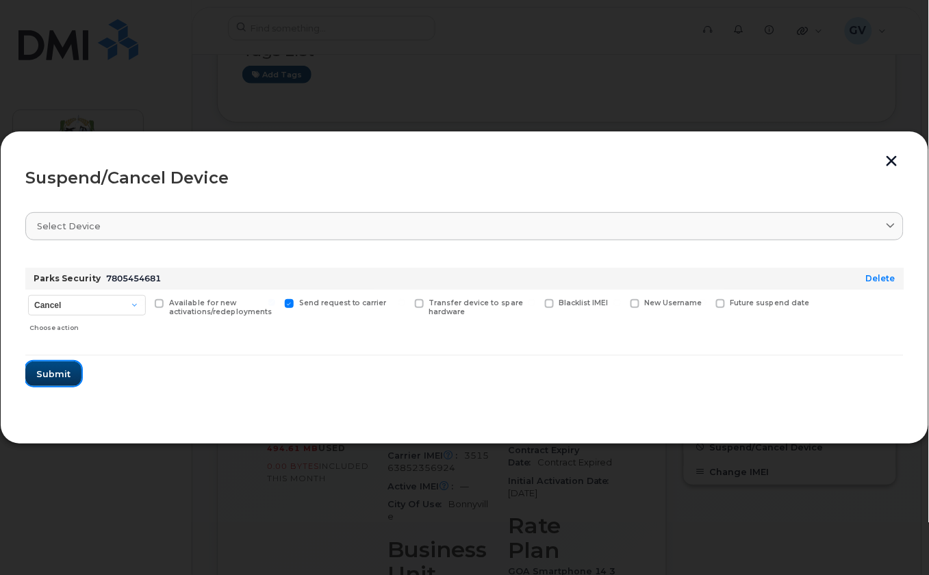
click at [64, 370] on span "Submit" at bounding box center [53, 374] width 34 height 13
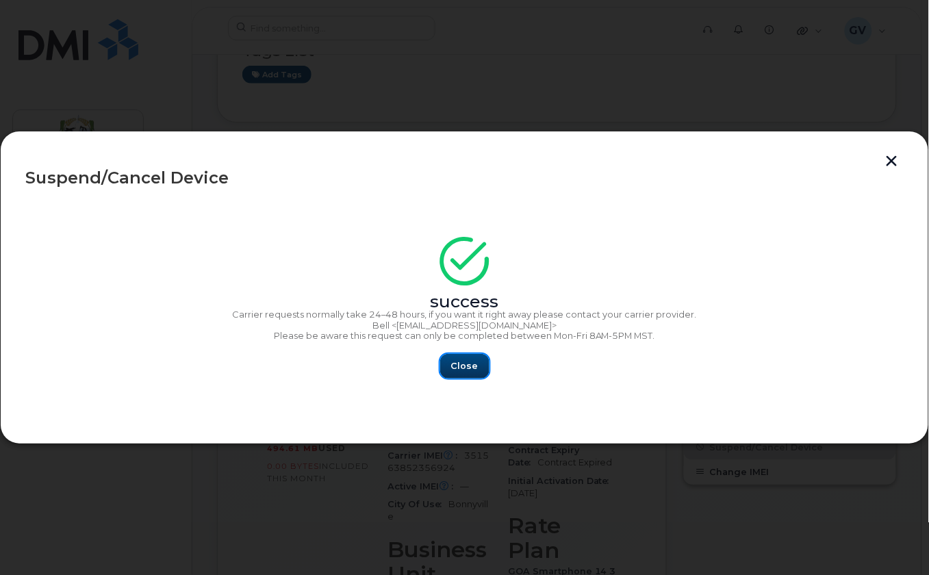
click at [472, 364] on span "Close" at bounding box center [464, 365] width 27 height 13
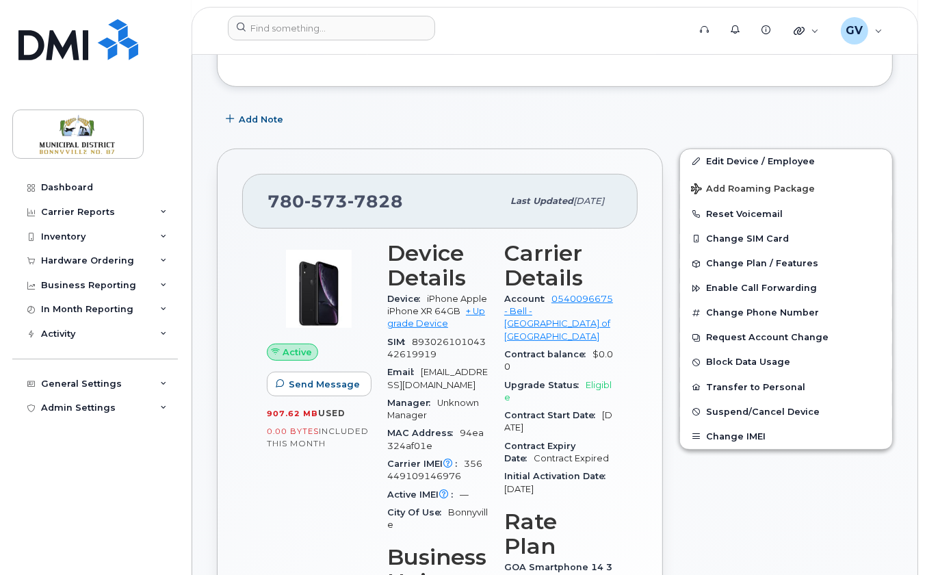
scroll to position [421, 0]
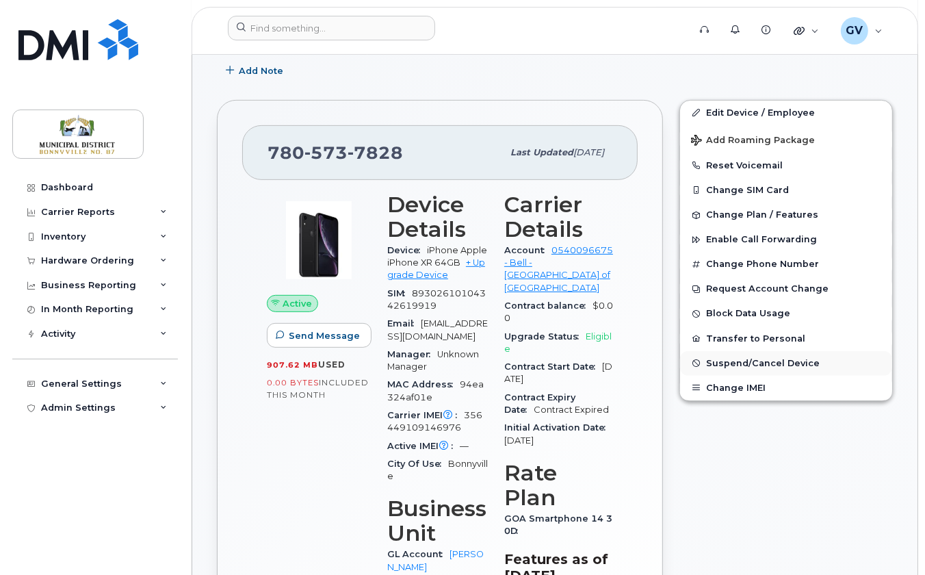
click at [730, 368] on span "Suspend/Cancel Device" at bounding box center [763, 363] width 114 height 10
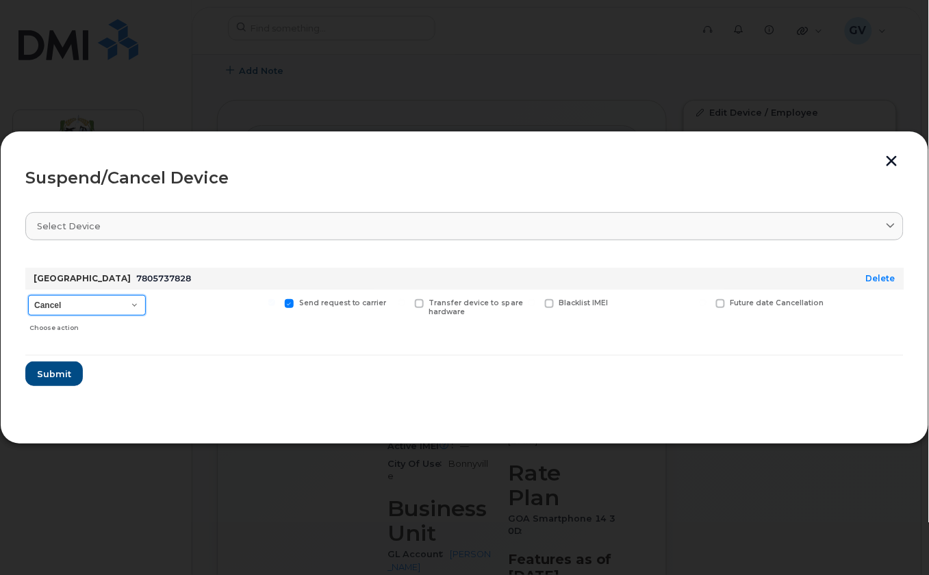
click at [116, 308] on select "Cancel Suspend - Extend Suspension Suspend - Reduced Rate Suspend - Full Rate S…" at bounding box center [87, 305] width 118 height 21
select select "[object Object]"
click at [28, 295] on select "Cancel Suspend - Extend Suspension Suspend - Reduced Rate Suspend - Full Rate S…" at bounding box center [87, 305] width 118 height 21
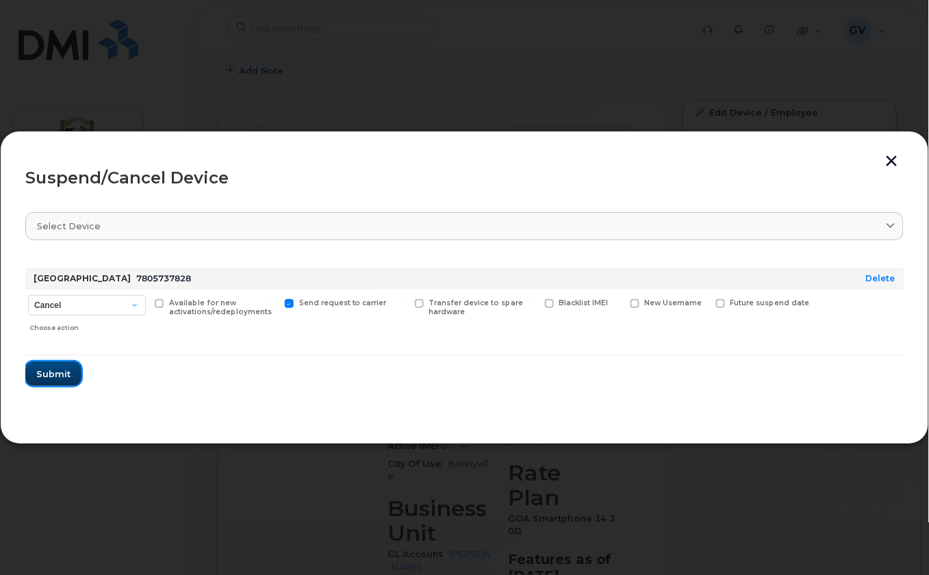
click at [72, 374] on button "Submit" at bounding box center [53, 373] width 56 height 25
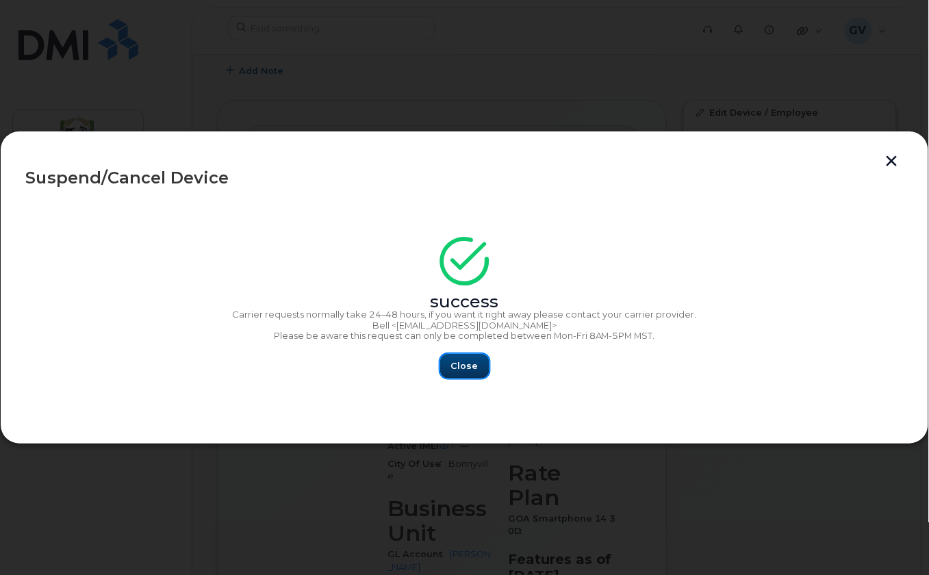
click at [474, 367] on span "Close" at bounding box center [464, 365] width 27 height 13
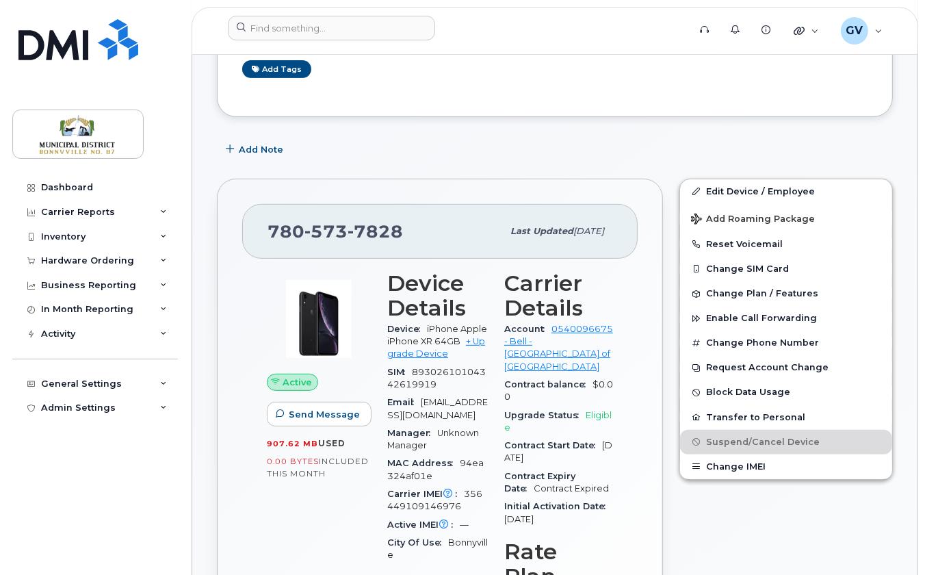
scroll to position [186, 0]
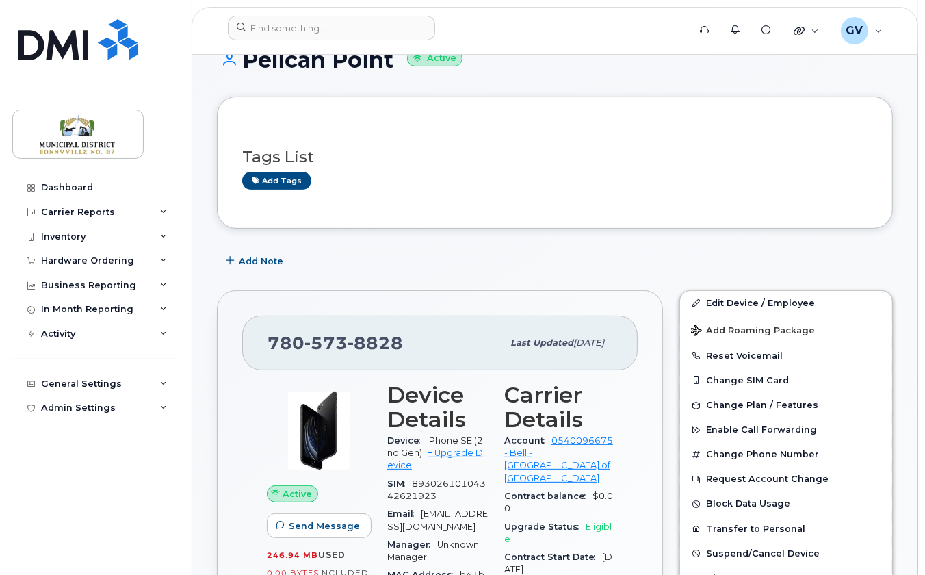
scroll to position [381, 0]
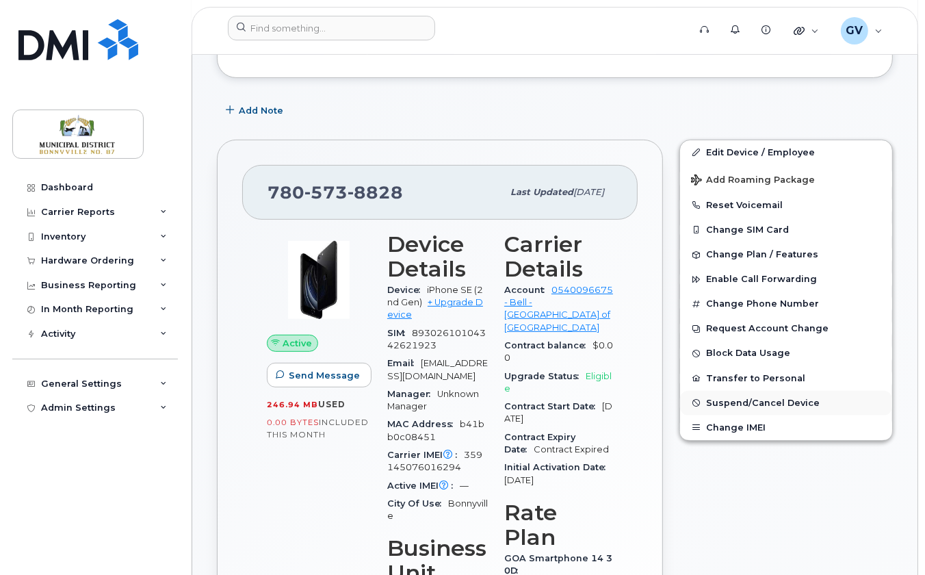
click at [732, 408] on span "Suspend/Cancel Device" at bounding box center [763, 403] width 114 height 10
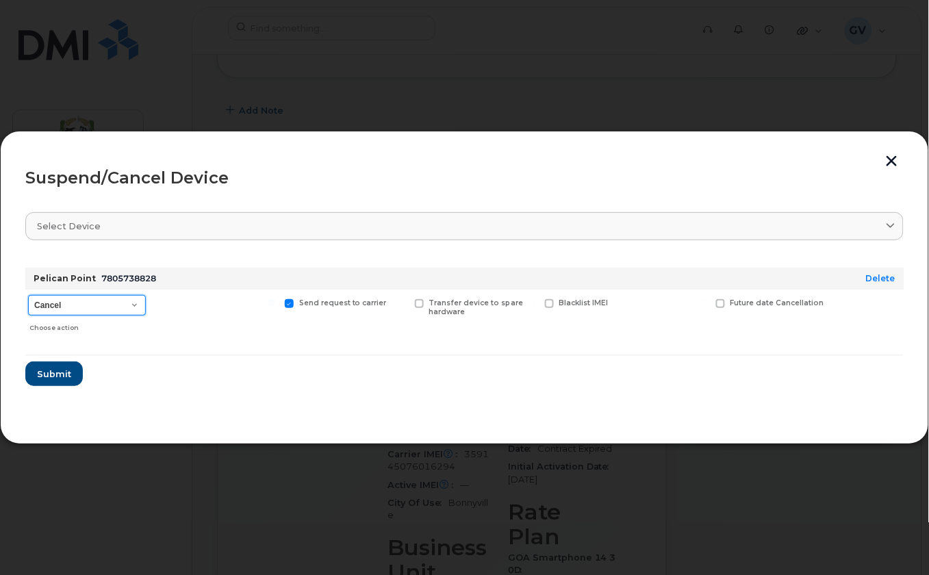
click at [129, 300] on select "Cancel Suspend - Extend Suspension Suspend - Reduced Rate Suspend - Full Rate S…" at bounding box center [87, 305] width 118 height 21
select select "[object Object]"
click at [28, 295] on select "Cancel Suspend - Extend Suspension Suspend - Reduced Rate Suspend - Full Rate S…" at bounding box center [87, 305] width 118 height 21
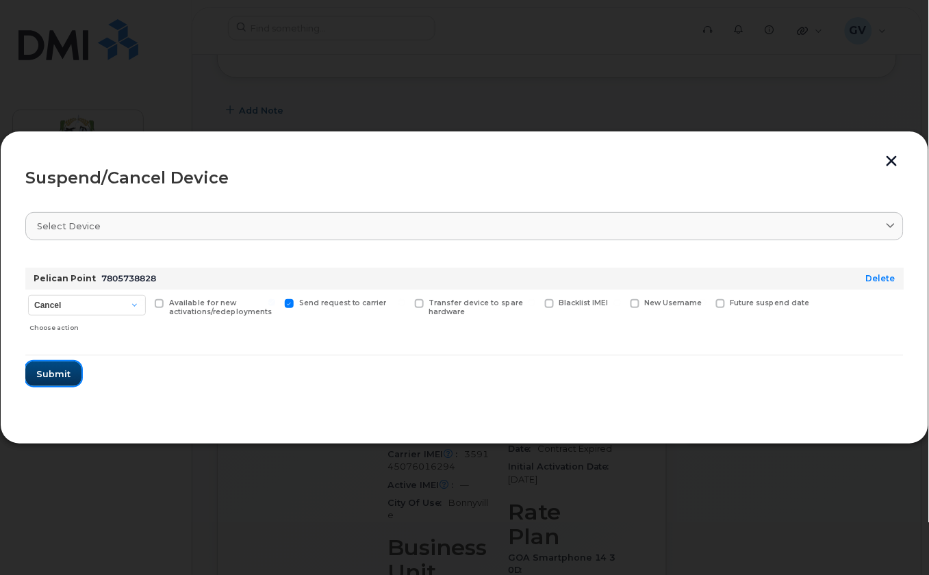
click at [63, 375] on span "Submit" at bounding box center [53, 374] width 34 height 13
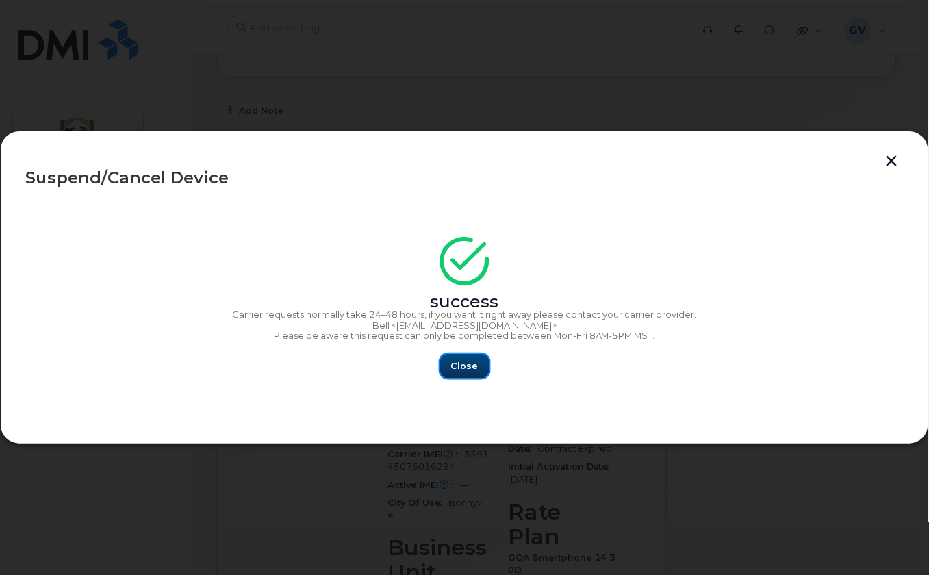
click at [475, 366] on span "Close" at bounding box center [464, 365] width 27 height 13
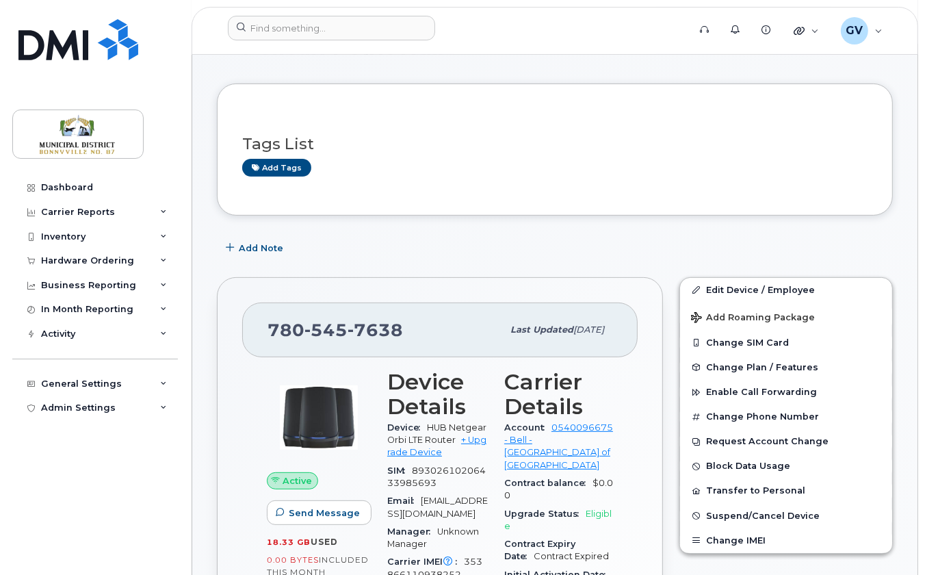
scroll to position [400, 0]
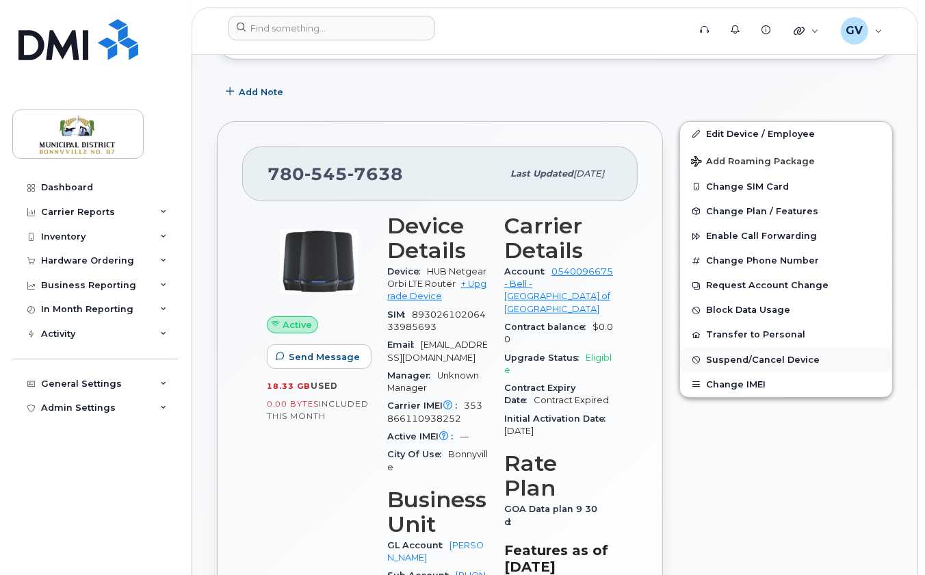
click at [756, 365] on span "Suspend/Cancel Device" at bounding box center [763, 360] width 114 height 10
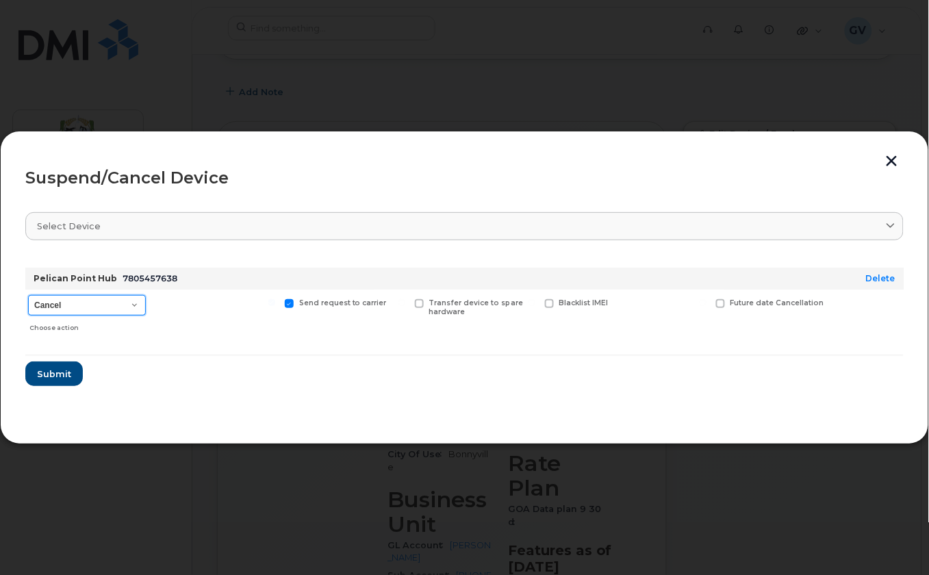
click at [131, 307] on select "Cancel Suspend - Extend Suspension Suspend - Reduced Rate Suspend - Full Rate S…" at bounding box center [87, 305] width 118 height 21
select select "[object Object]"
click at [28, 295] on select "Cancel Suspend - Extend Suspension Suspend - Reduced Rate Suspend - Full Rate S…" at bounding box center [87, 305] width 118 height 21
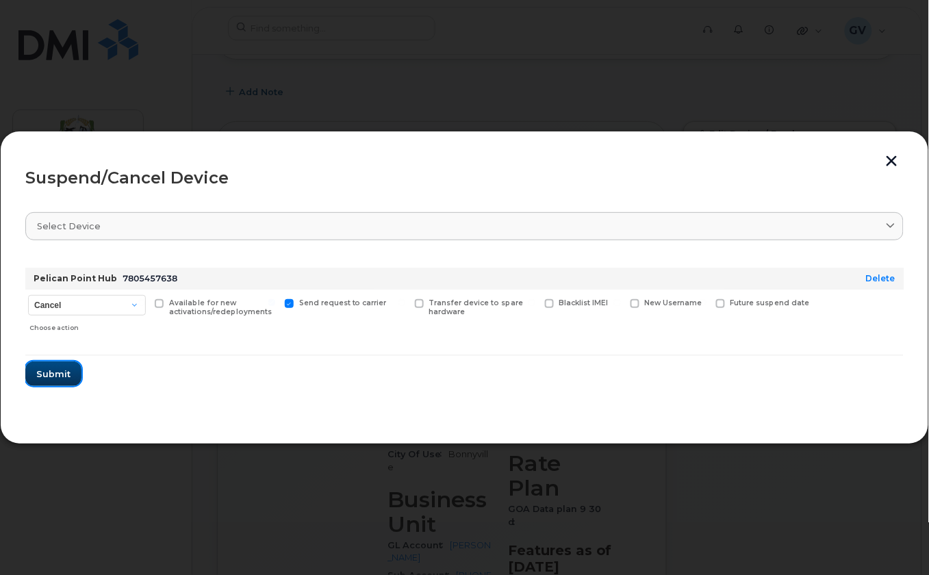
click at [55, 372] on span "Submit" at bounding box center [53, 374] width 34 height 13
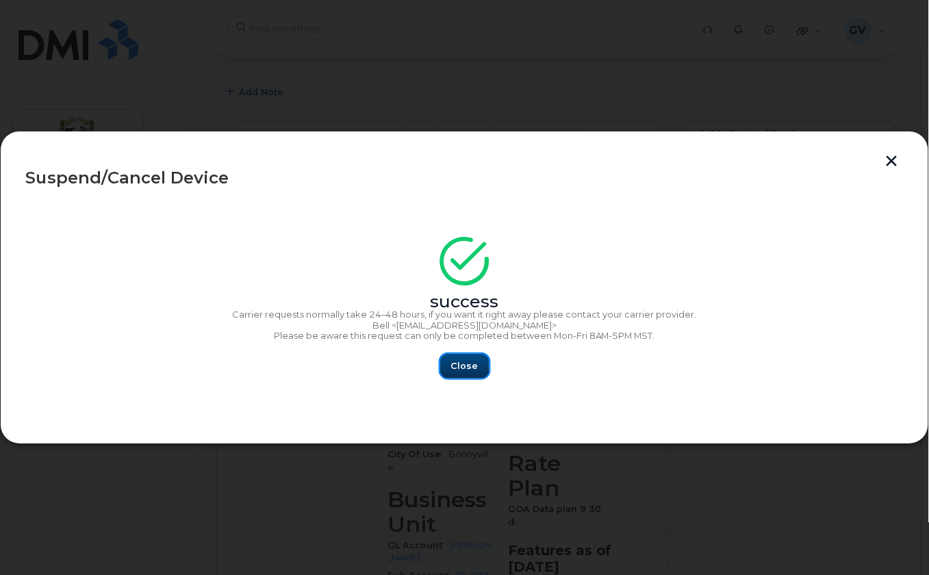
click at [478, 364] on button "Close" at bounding box center [464, 366] width 49 height 25
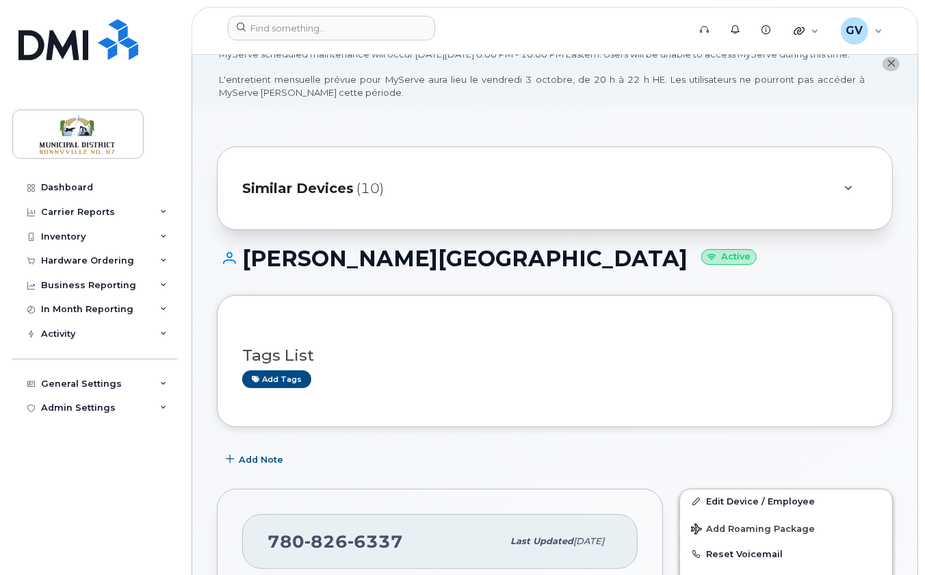
scroll to position [375, 0]
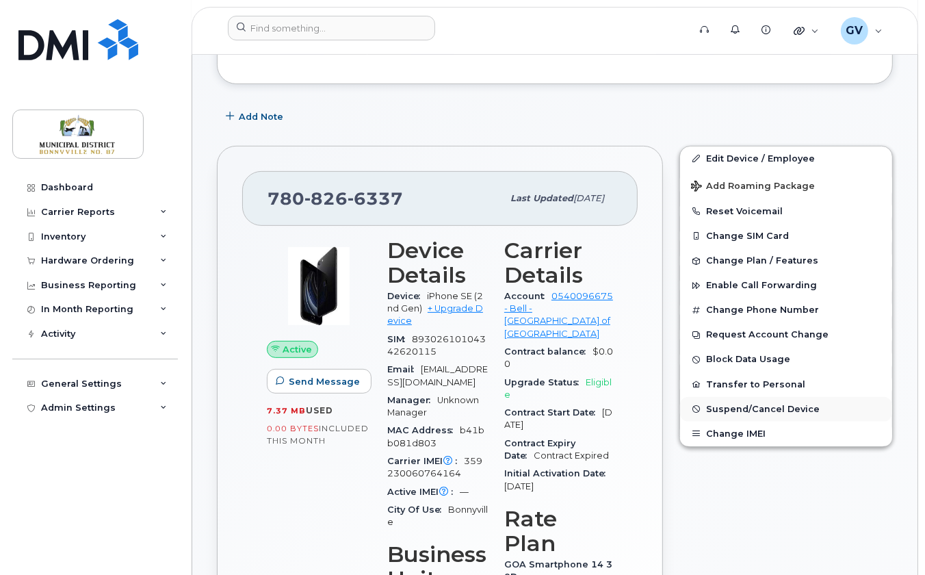
click at [749, 414] on span "Suspend/Cancel Device" at bounding box center [763, 409] width 114 height 10
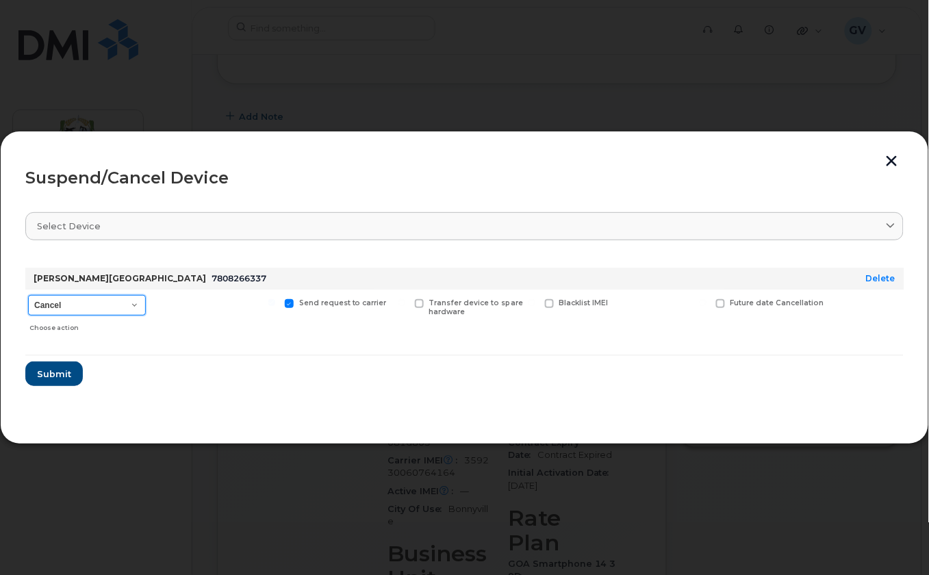
click at [134, 304] on select "Cancel Suspend - Extend Suspension Suspend - Reduced Rate Suspend - Full Rate S…" at bounding box center [87, 305] width 118 height 21
select select "[object Object]"
click at [28, 295] on select "Cancel Suspend - Extend Suspension Suspend - Reduced Rate Suspend - Full Rate S…" at bounding box center [87, 305] width 118 height 21
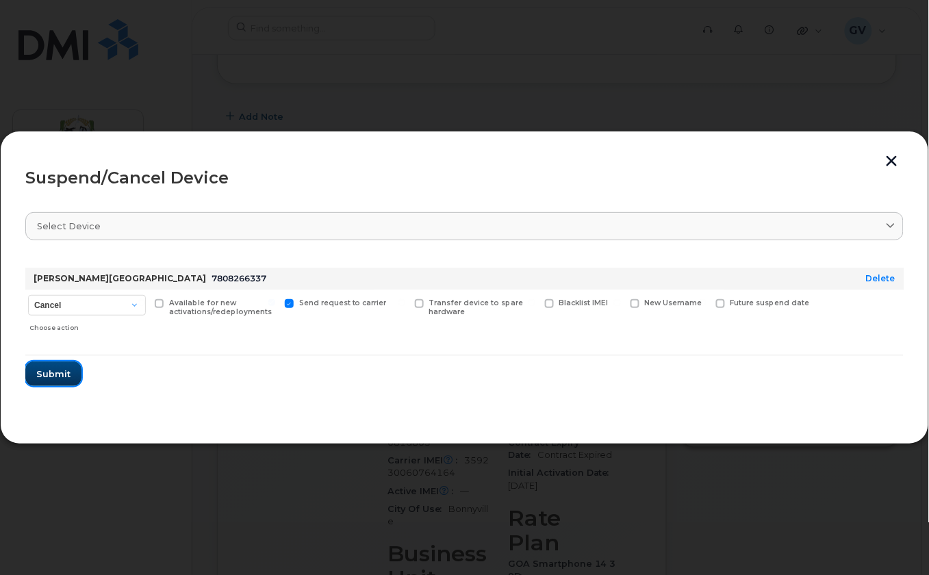
click at [43, 376] on span "Submit" at bounding box center [53, 374] width 34 height 13
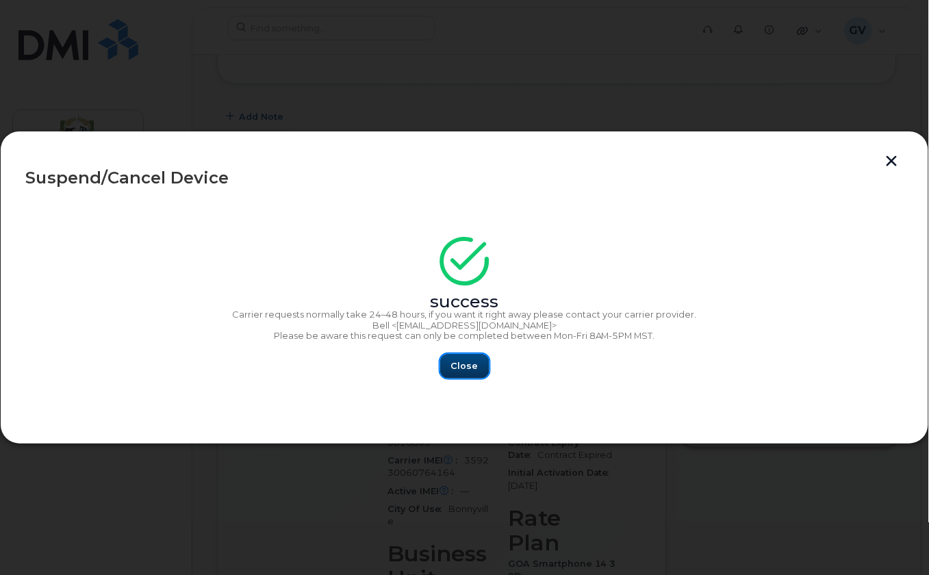
click at [477, 368] on button "Close" at bounding box center [464, 366] width 49 height 25
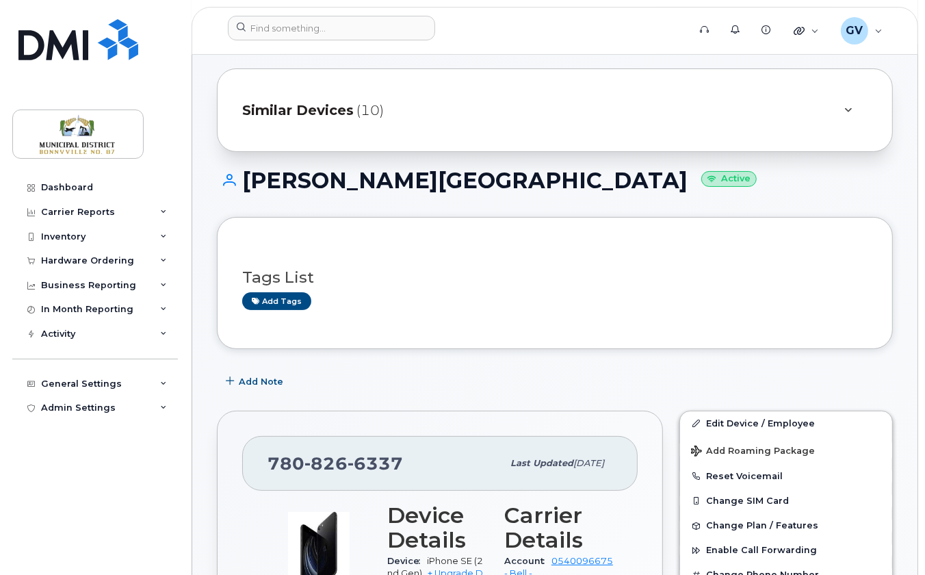
scroll to position [342, 0]
